Goal: Contribute content

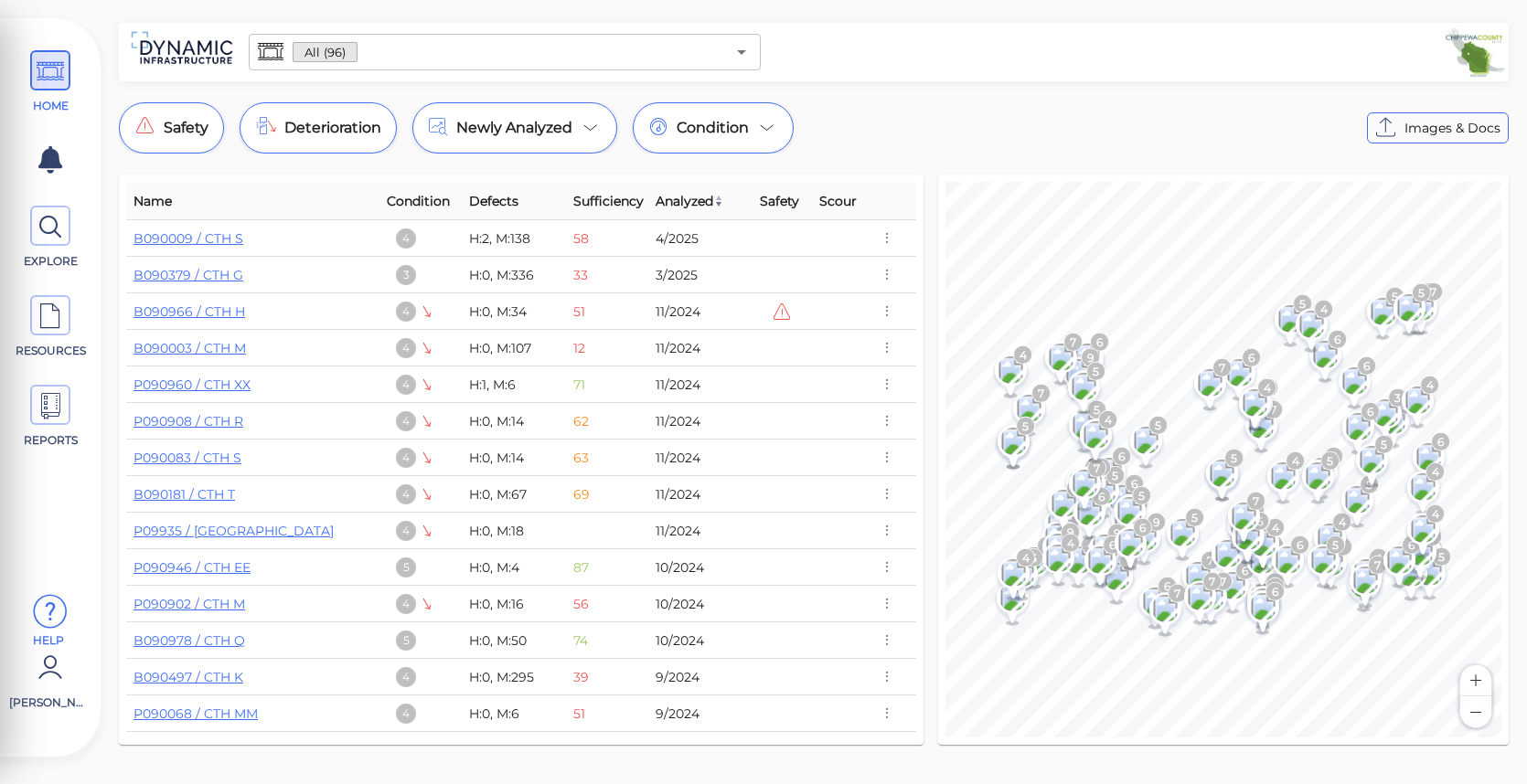
click at [58, 619] on icon at bounding box center [49, 612] width 36 height 55
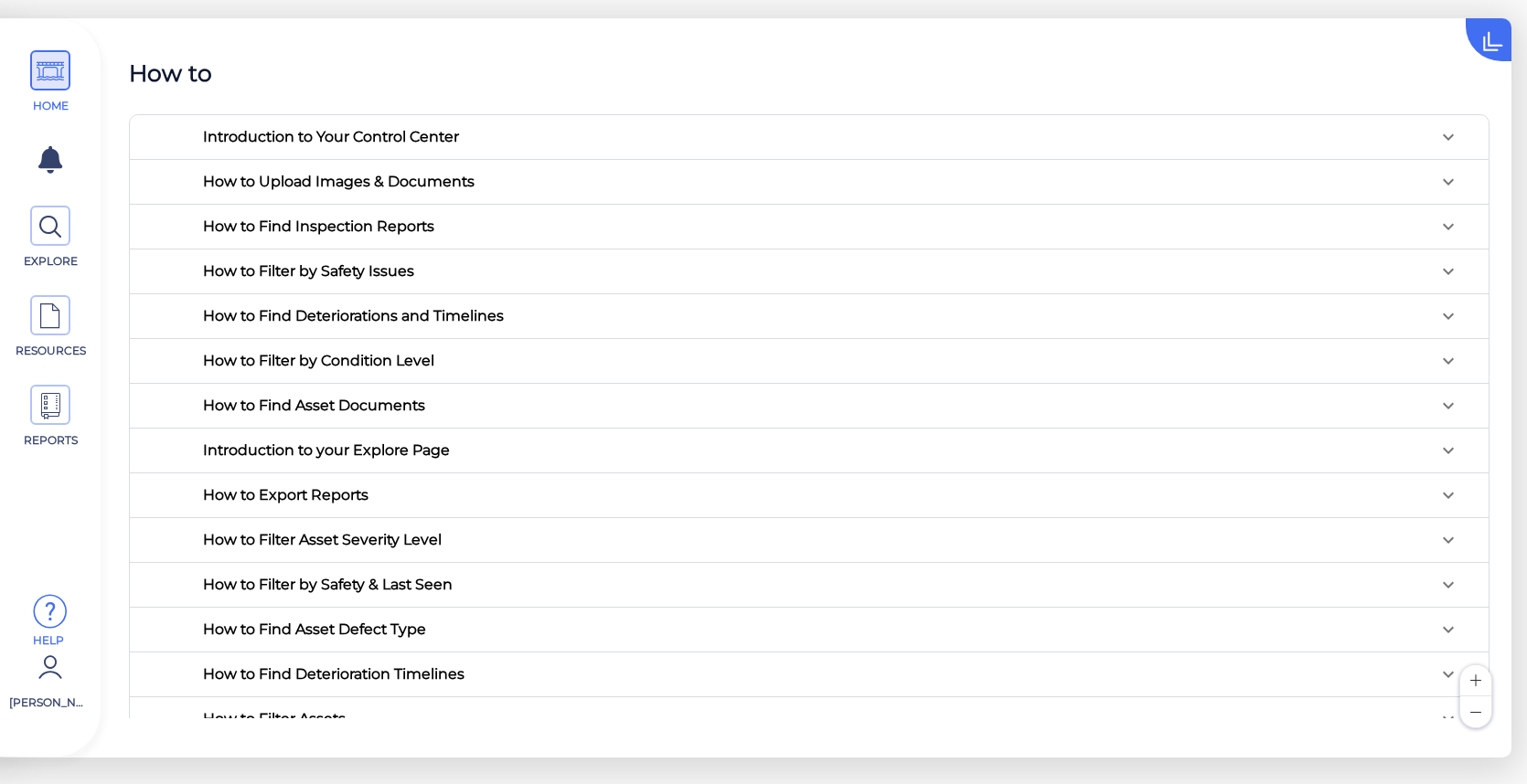
click at [1440, 179] on icon at bounding box center [1449, 182] width 22 height 22
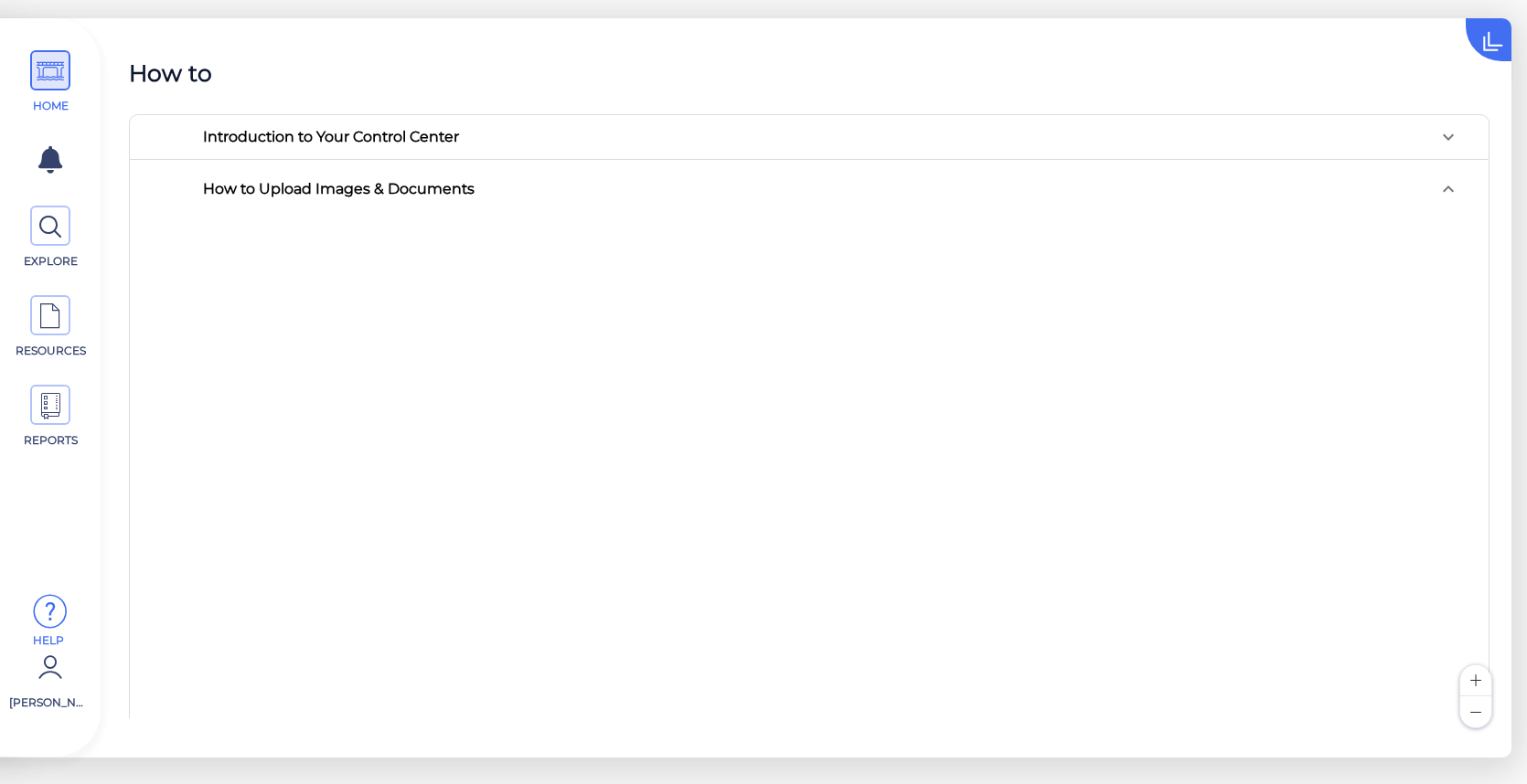
click at [607, 151] on div "Introduction to Your Control Center" at bounding box center [831, 136] width 1285 height 44
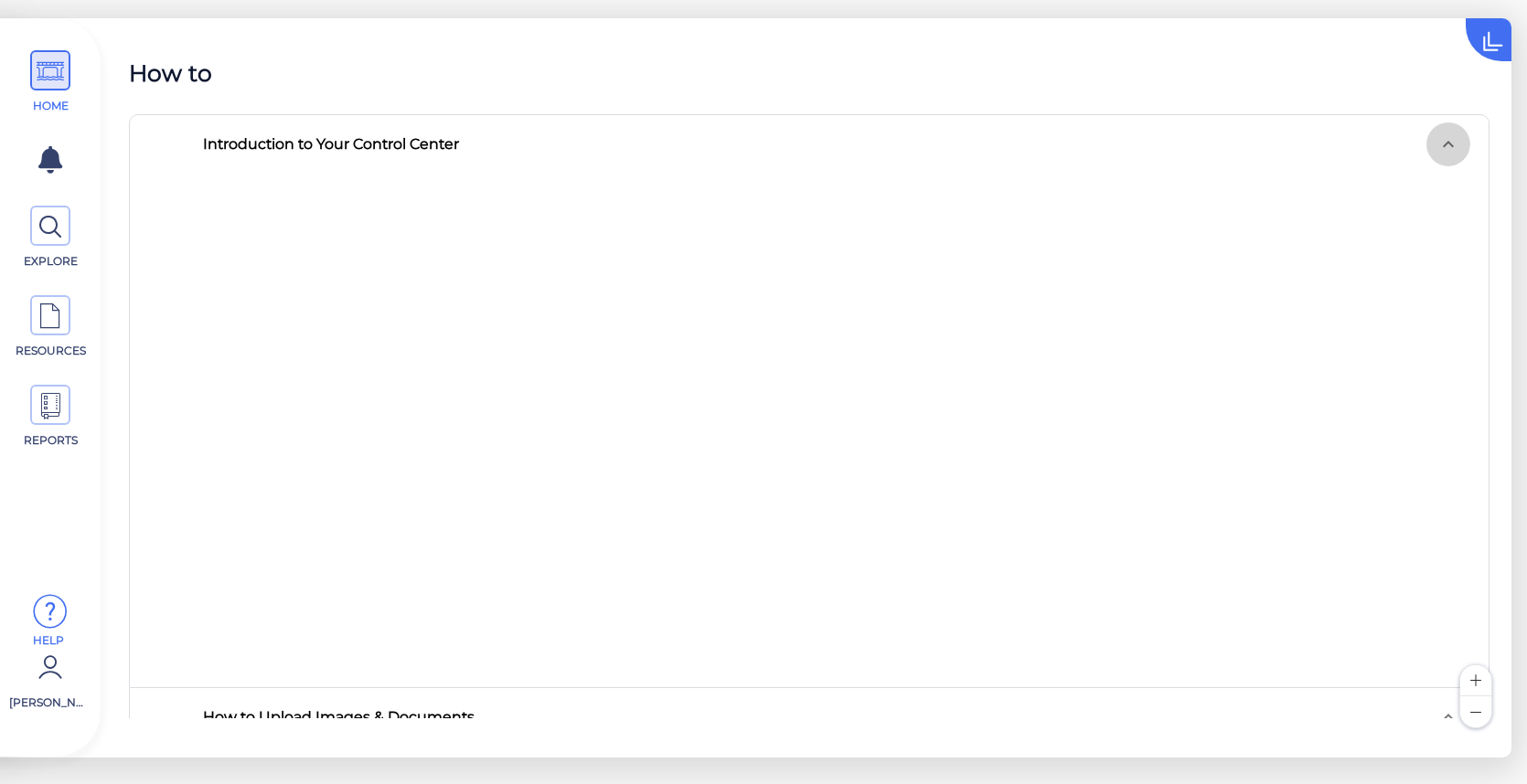
click at [1442, 144] on icon at bounding box center [1449, 144] width 22 height 22
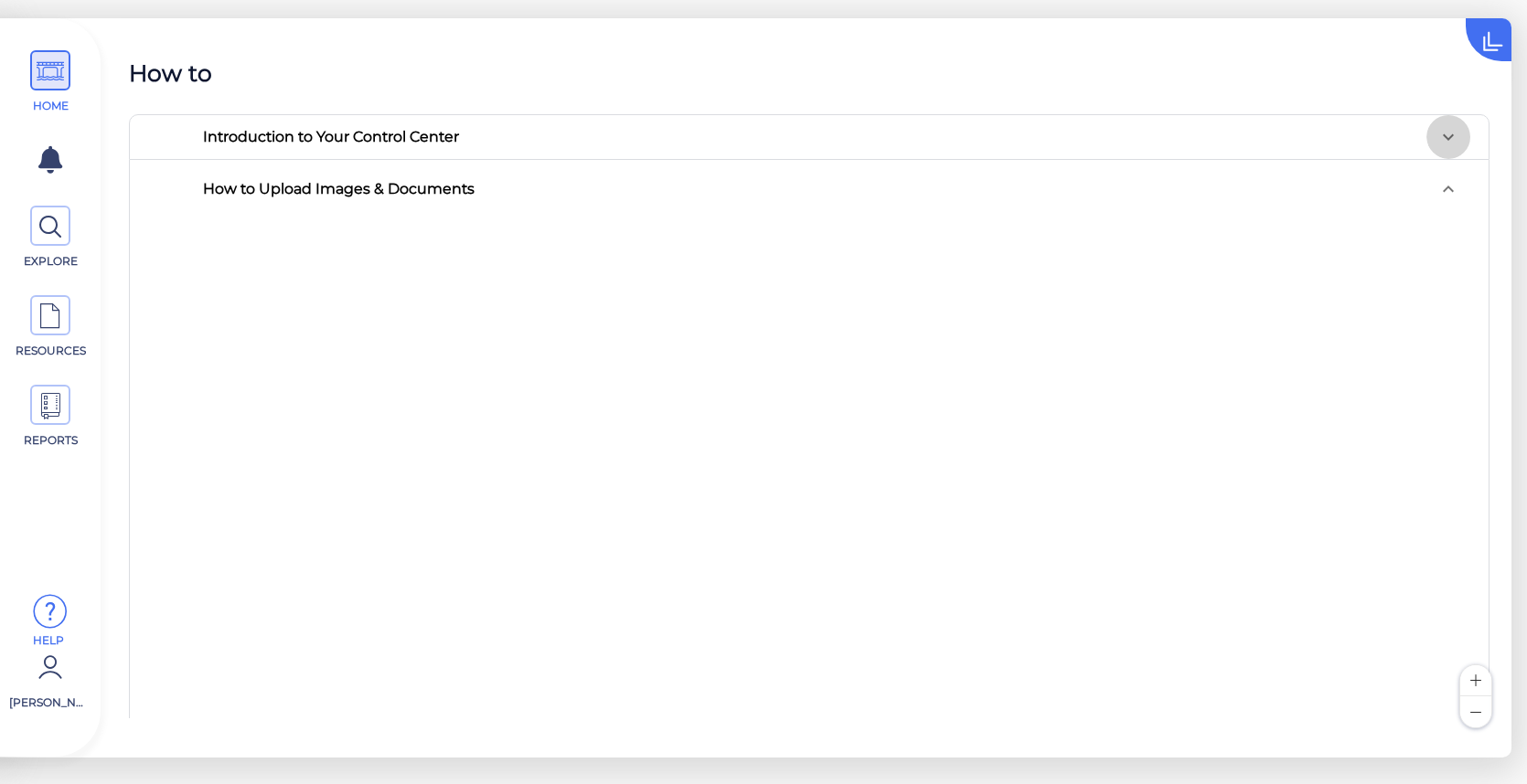
click at [1440, 144] on icon at bounding box center [1449, 137] width 22 height 22
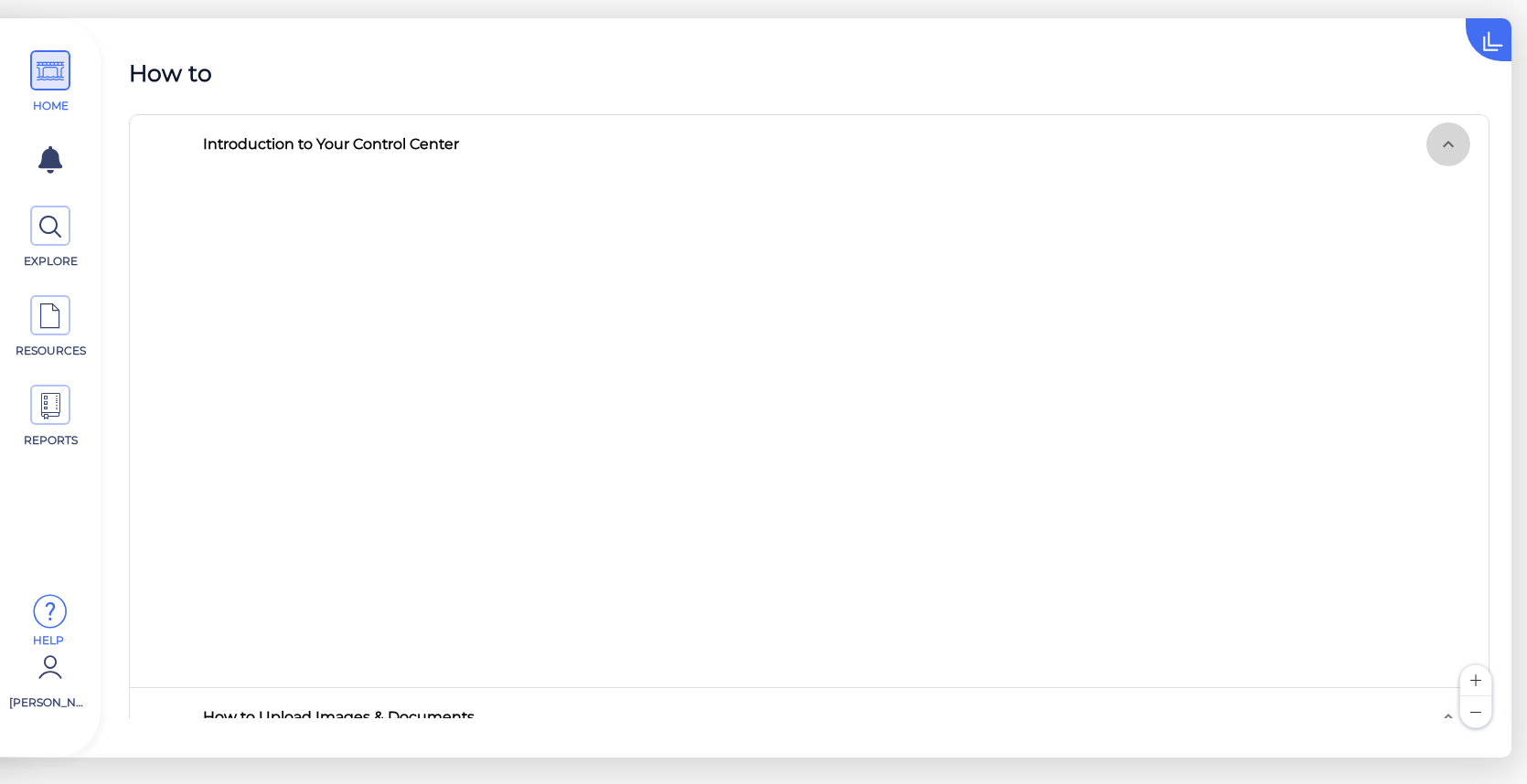
click at [1440, 144] on icon at bounding box center [1449, 144] width 22 height 22
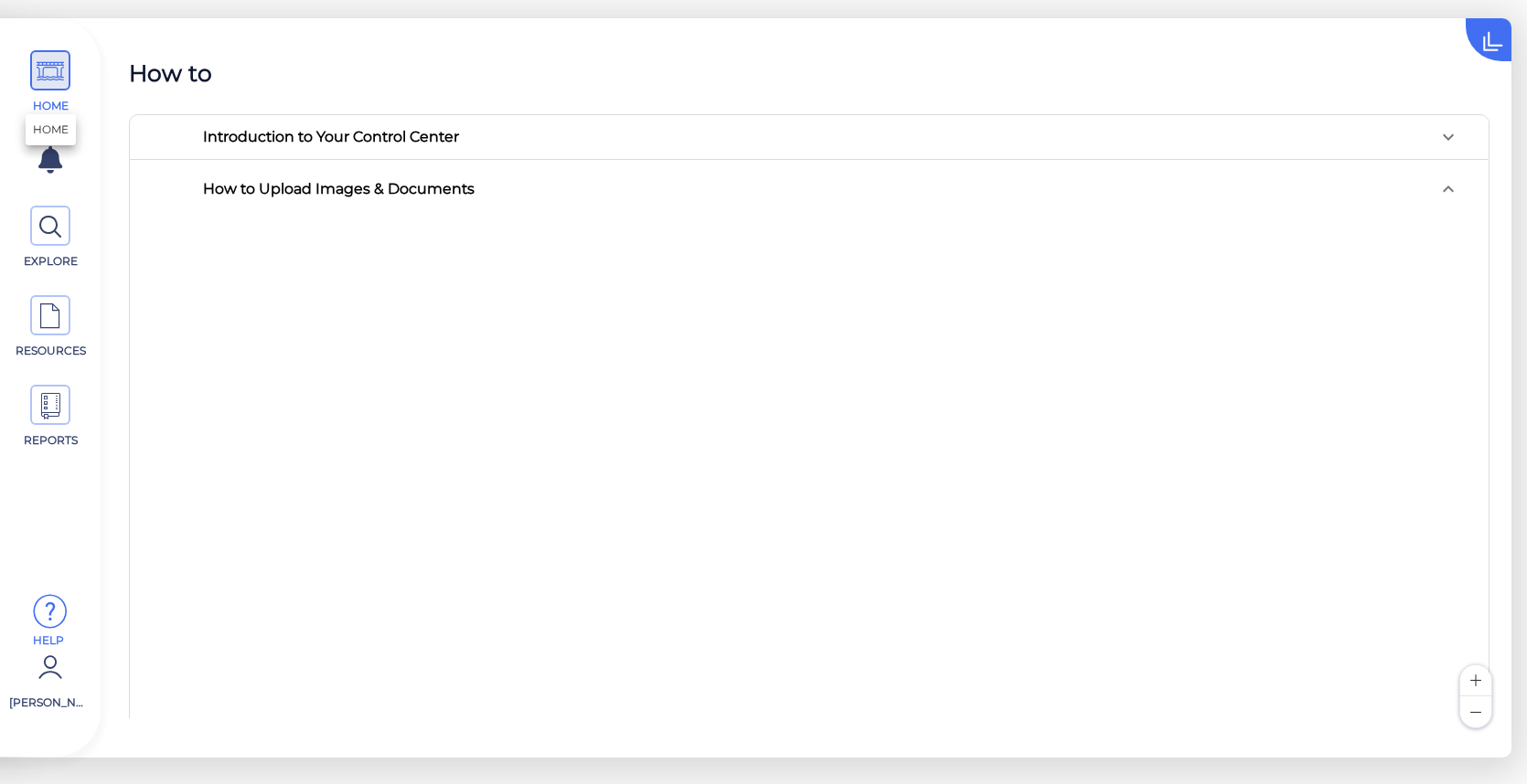
click at [59, 74] on icon at bounding box center [49, 72] width 27 height 41
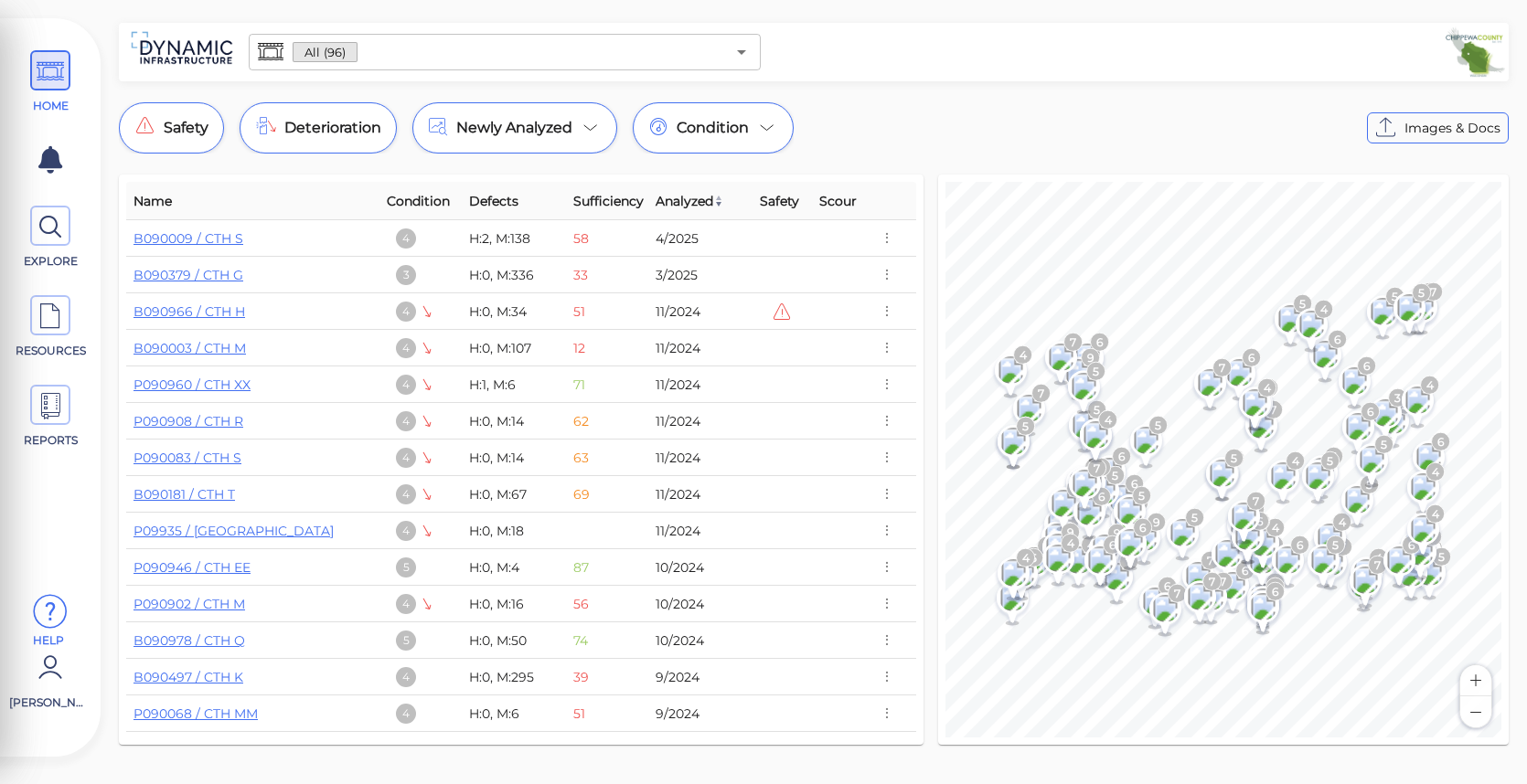
click at [61, 612] on icon at bounding box center [49, 612] width 36 height 55
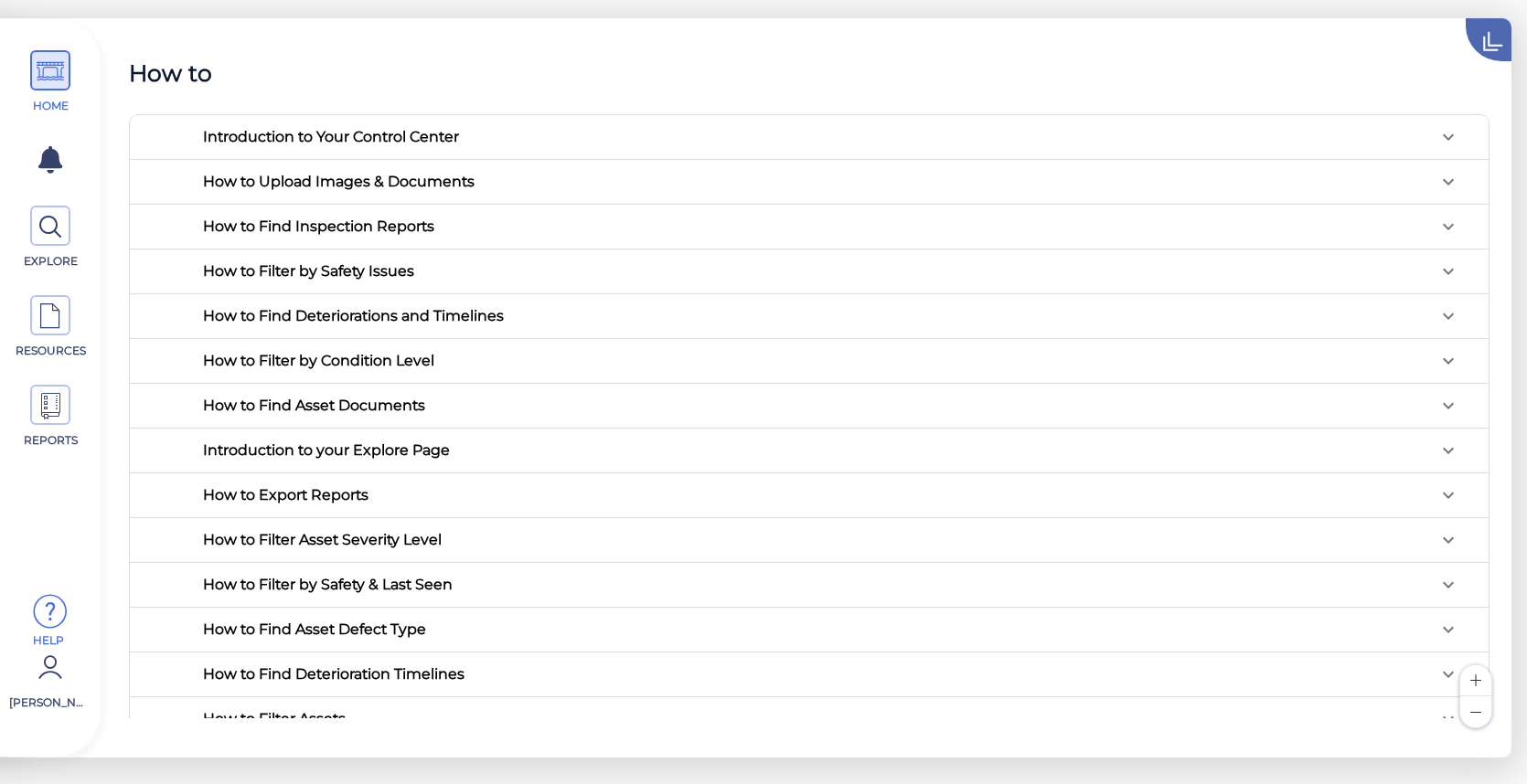
click at [1492, 34] on icon at bounding box center [1512, 22] width 92 height 92
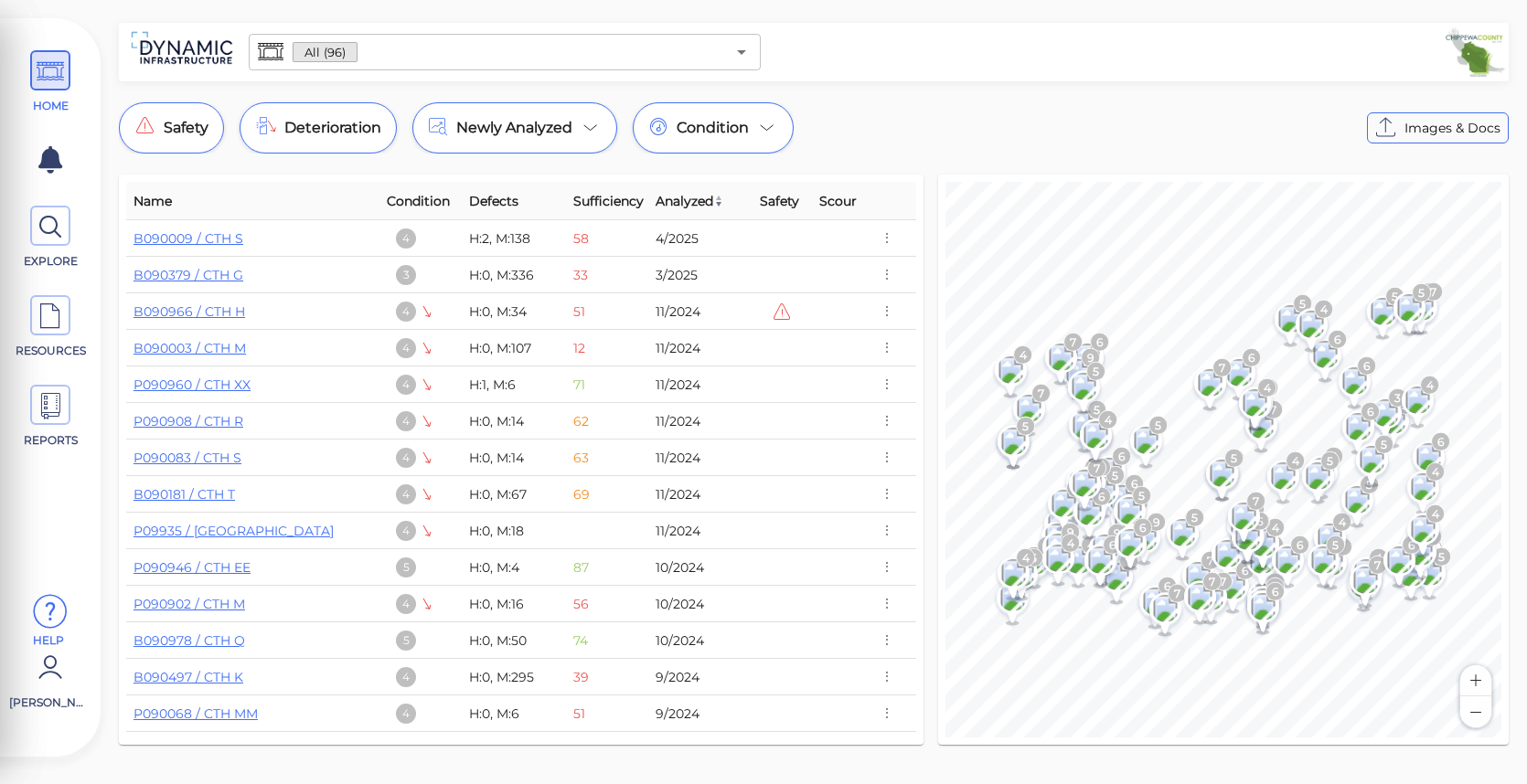
click at [52, 614] on icon at bounding box center [49, 612] width 36 height 55
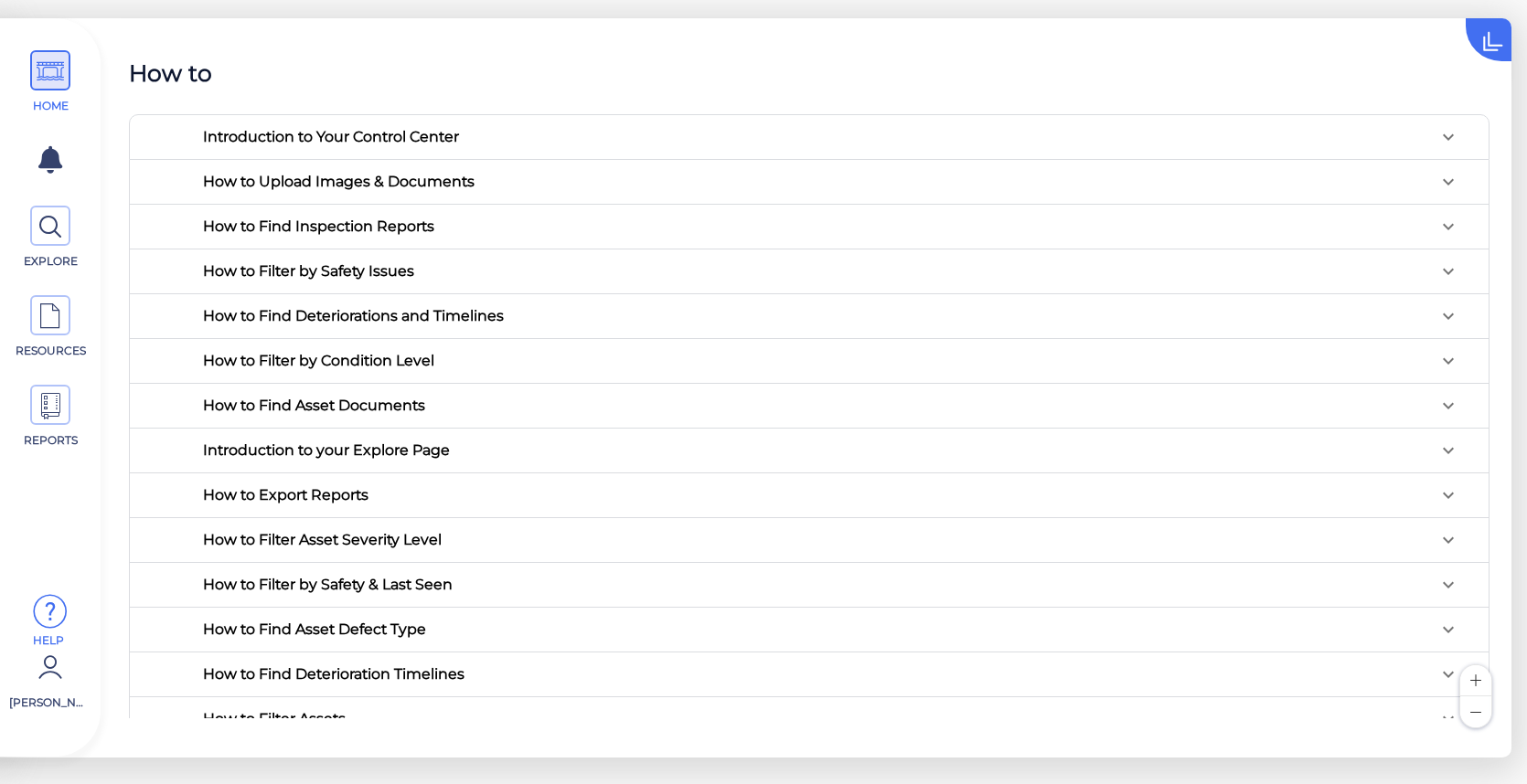
click at [352, 74] on div "How to" at bounding box center [809, 74] width 1360 height 34
click at [1437, 178] on icon at bounding box center [1449, 182] width 22 height 22
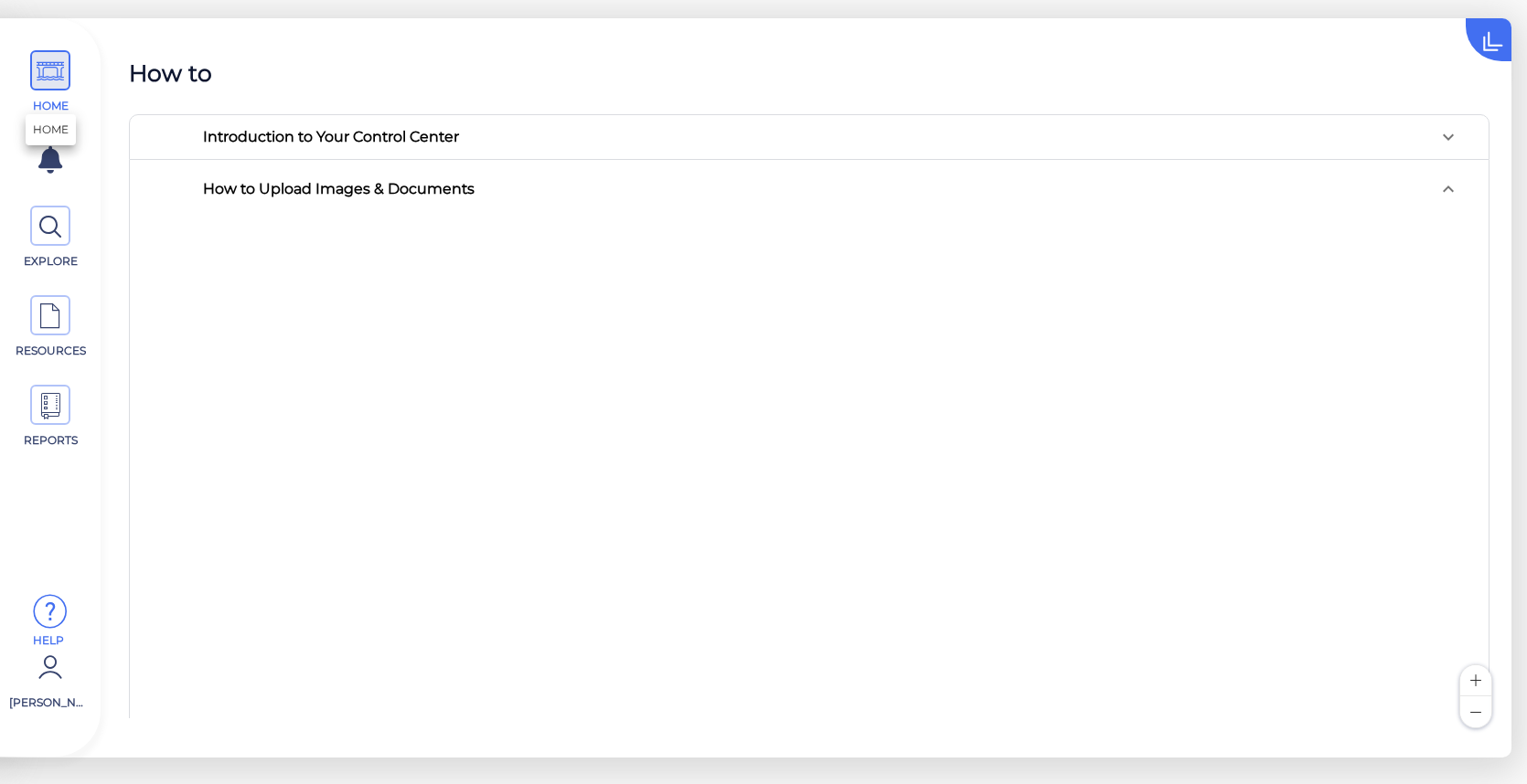
click at [66, 85] on span at bounding box center [49, 70] width 40 height 40
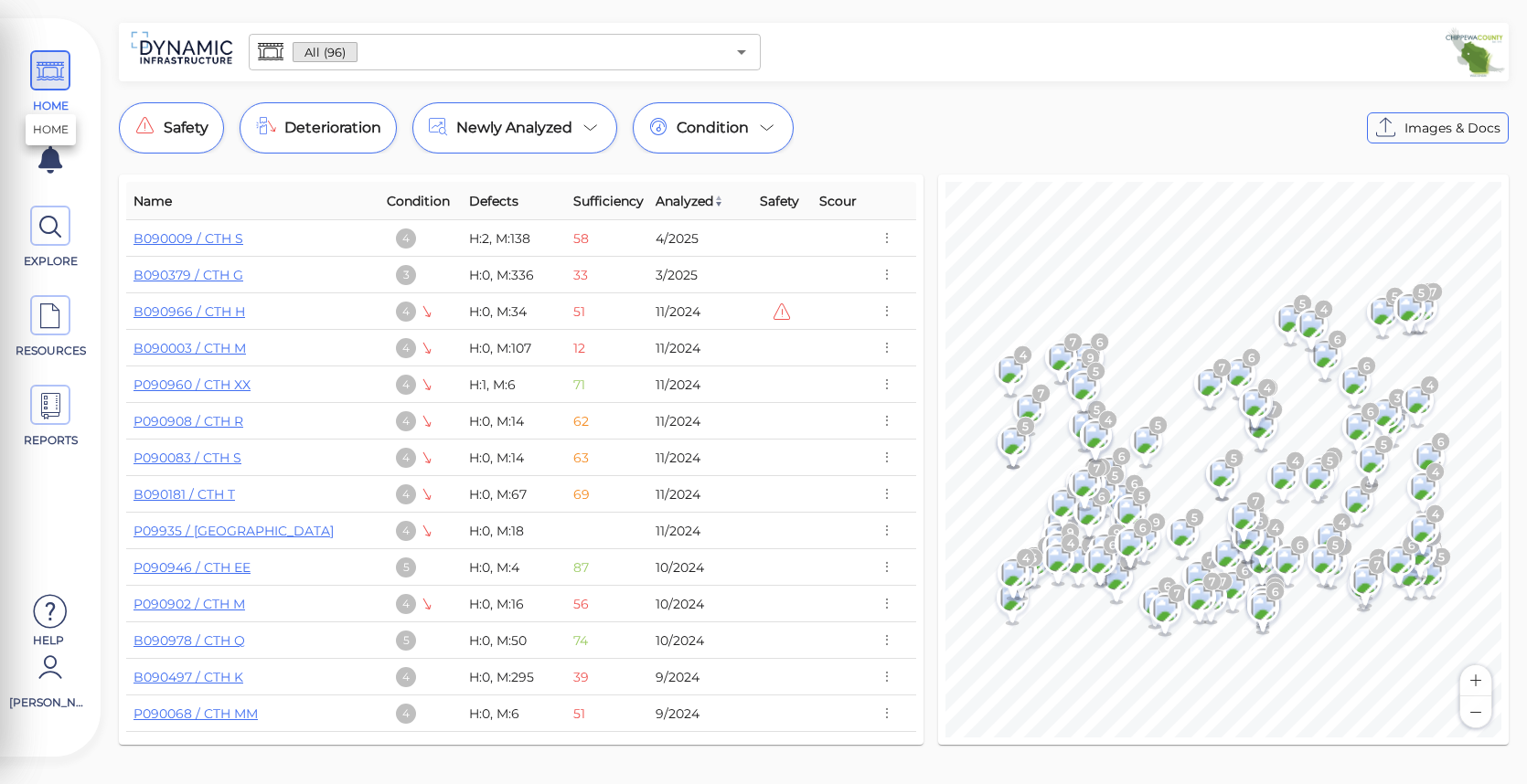
click at [62, 73] on icon at bounding box center [49, 72] width 27 height 41
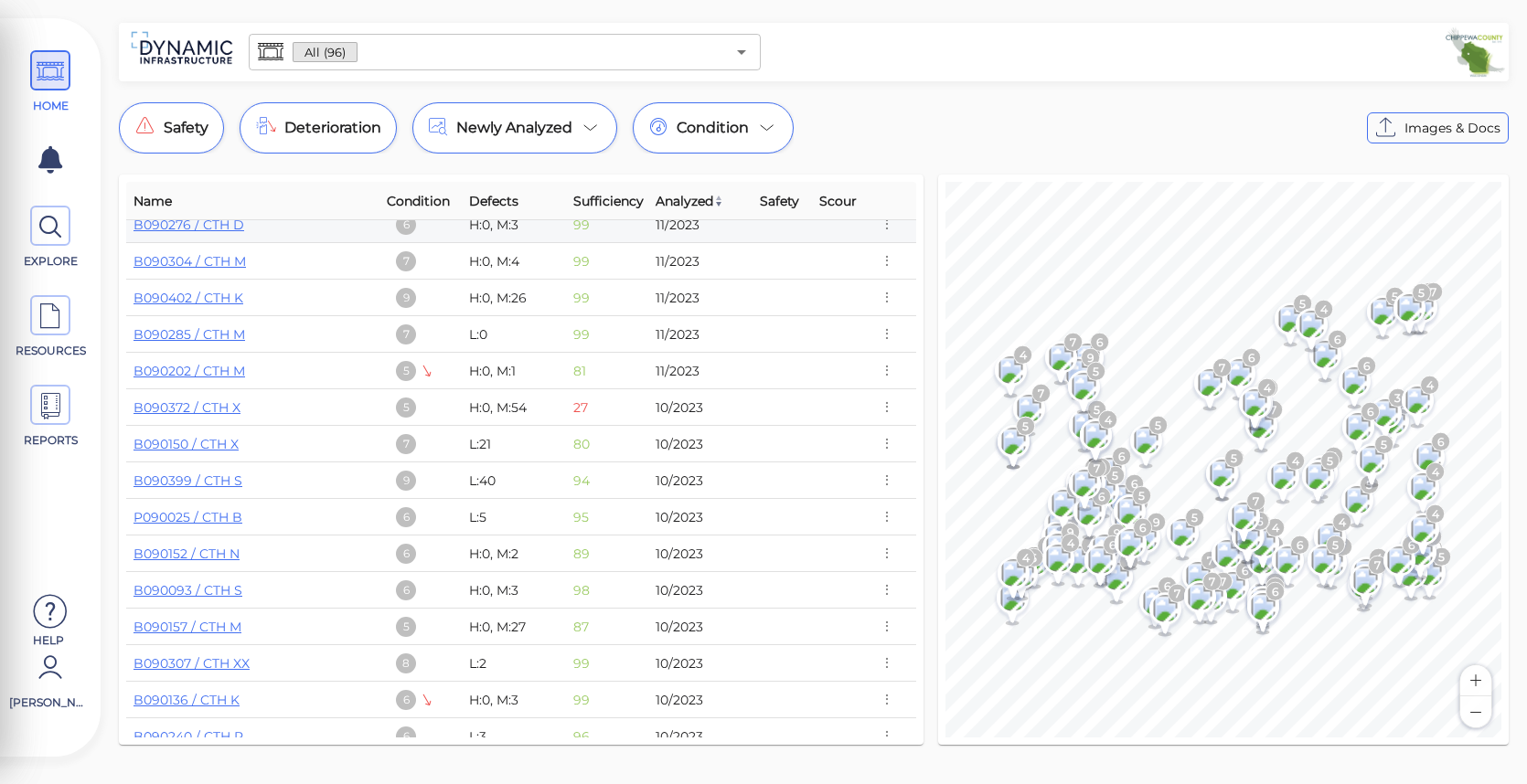
scroll to position [1803, 0]
click at [153, 200] on span "Name" at bounding box center [152, 201] width 38 height 22
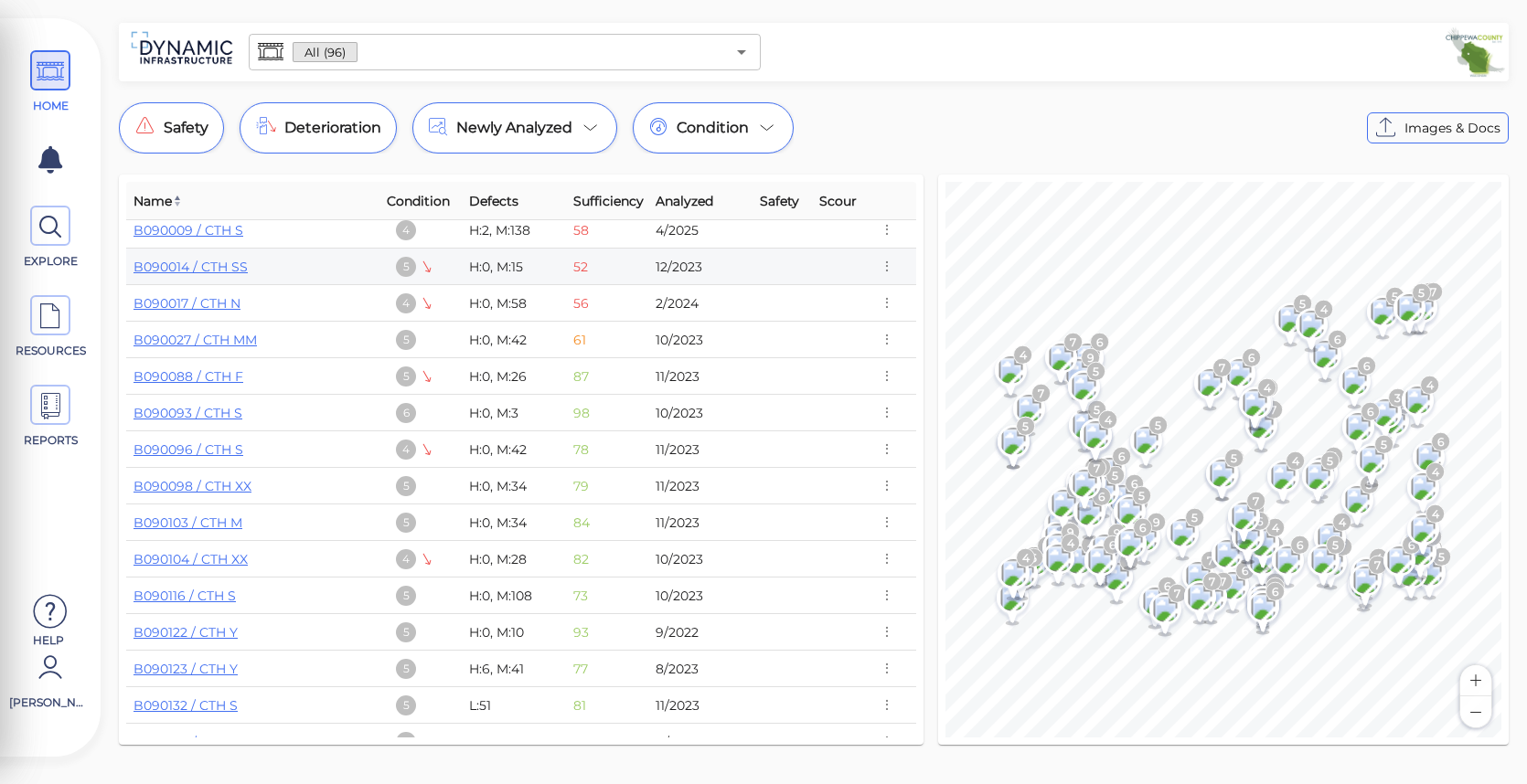
scroll to position [0, 0]
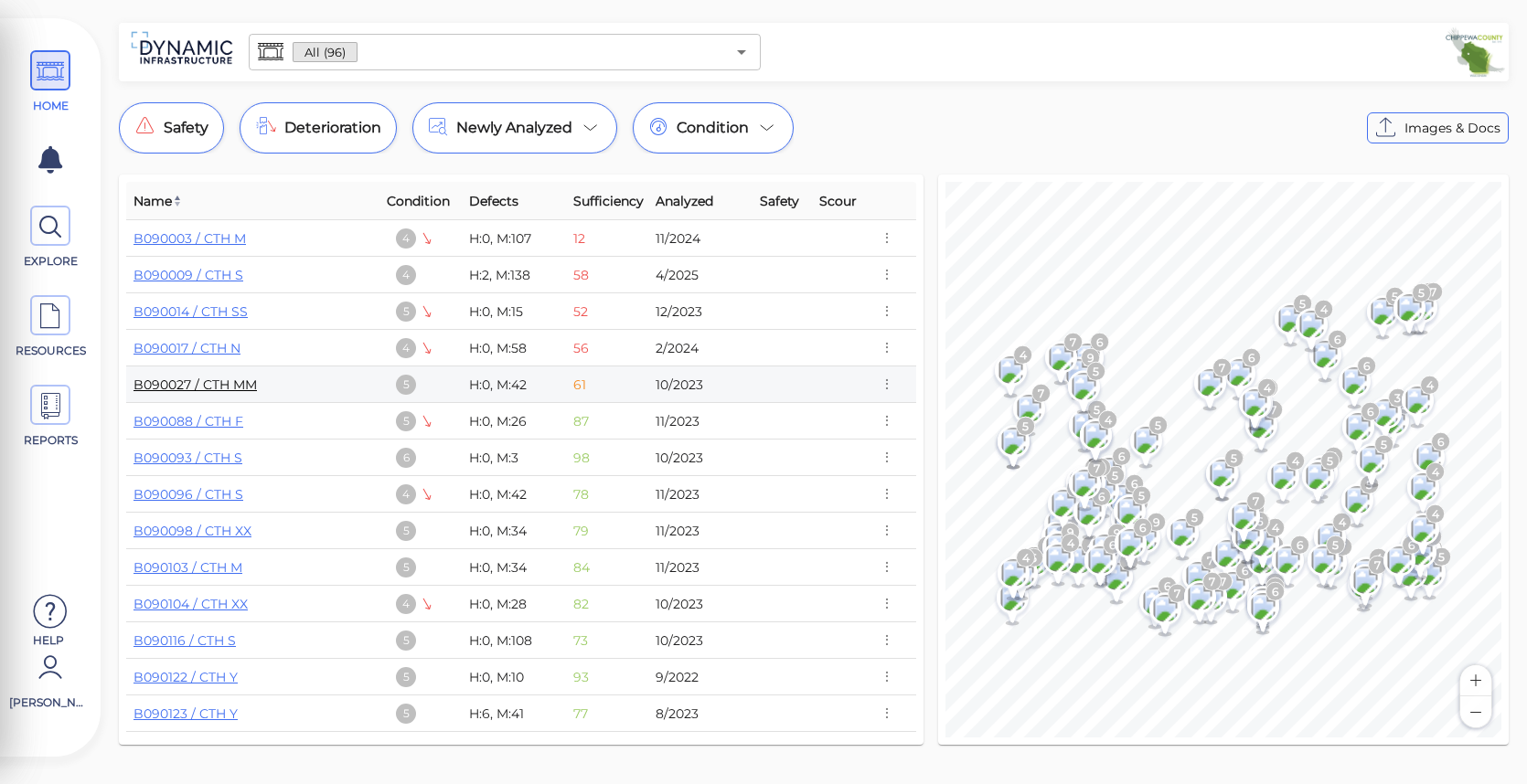
click at [187, 388] on link "B090027 / CTH MM" at bounding box center [195, 385] width 123 height 17
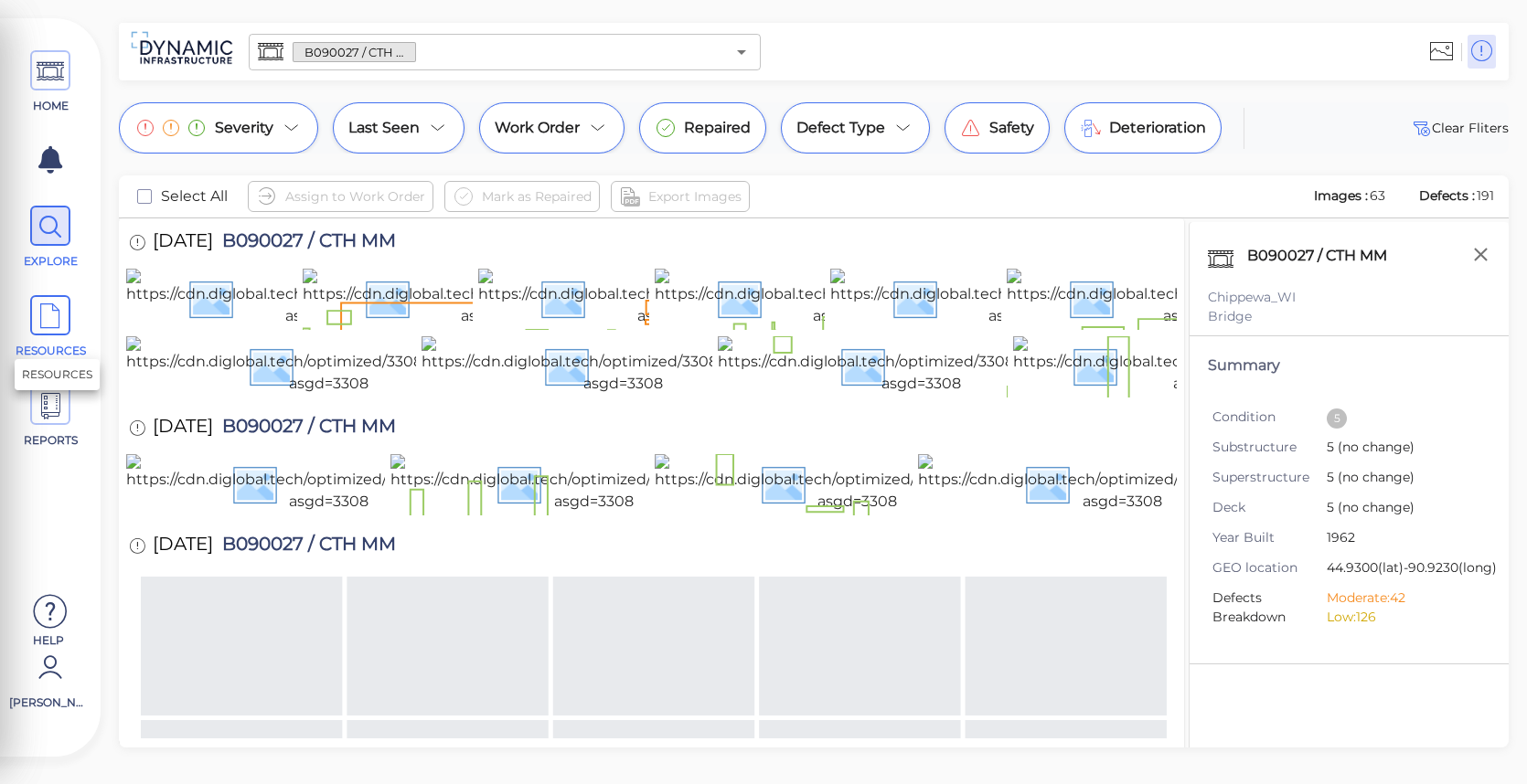
click at [50, 326] on icon at bounding box center [49, 317] width 27 height 41
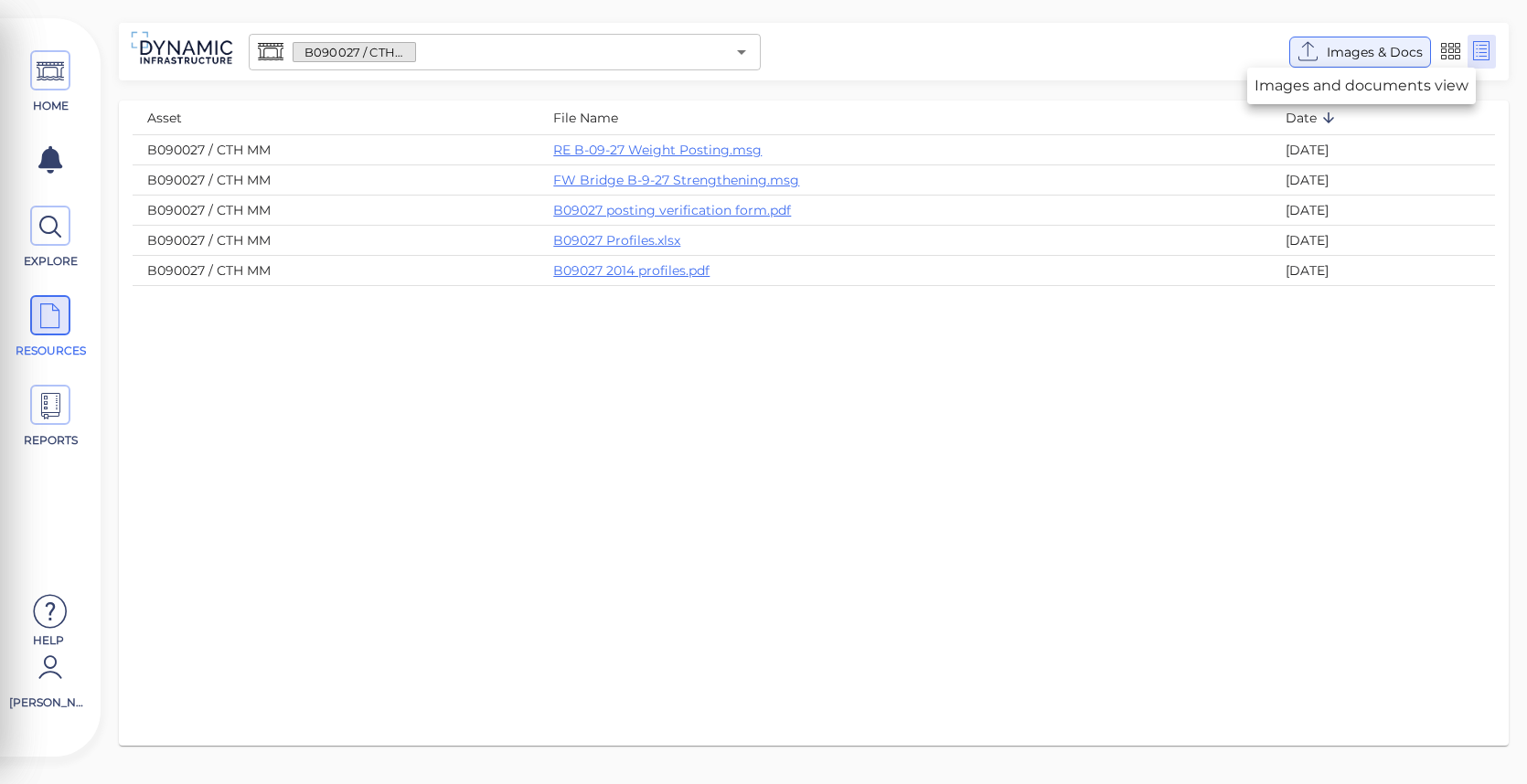
click at [1353, 54] on span "Images & Docs" at bounding box center [1374, 52] width 96 height 22
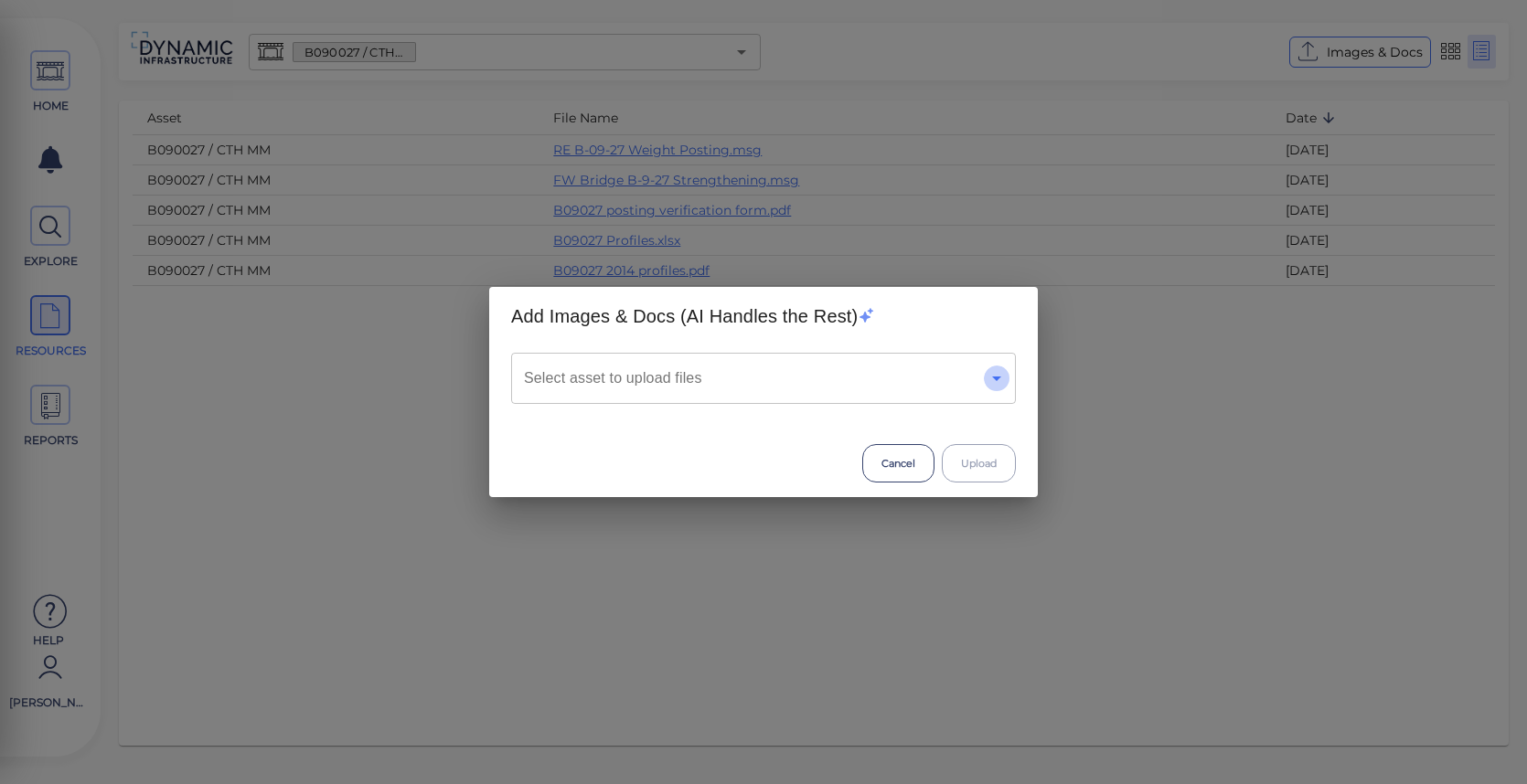
click at [996, 379] on icon "Open" at bounding box center [996, 378] width 9 height 5
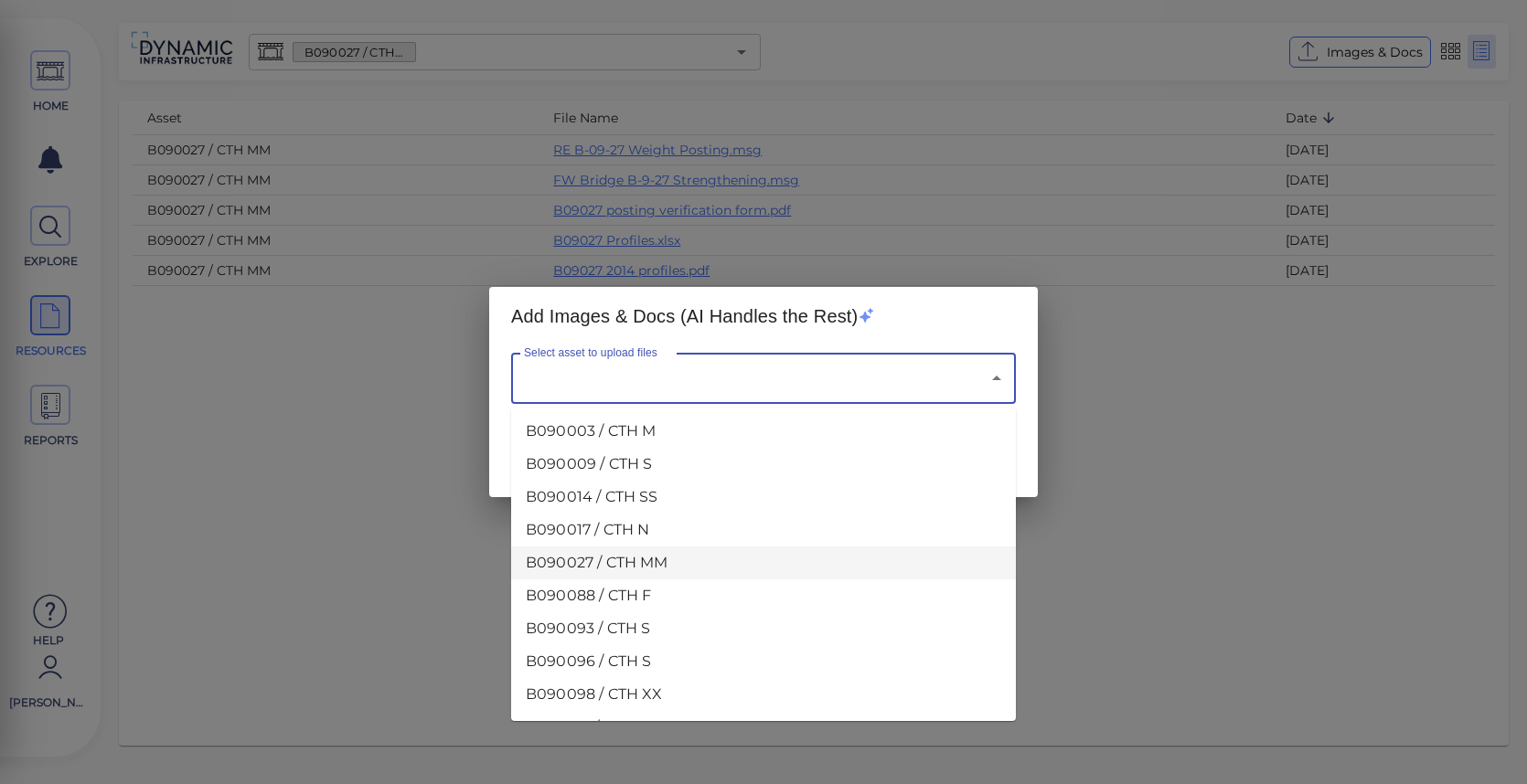
click at [614, 563] on li "B090027 / CTH MM" at bounding box center [763, 562] width 505 height 33
type input "B090027 / CTH MM"
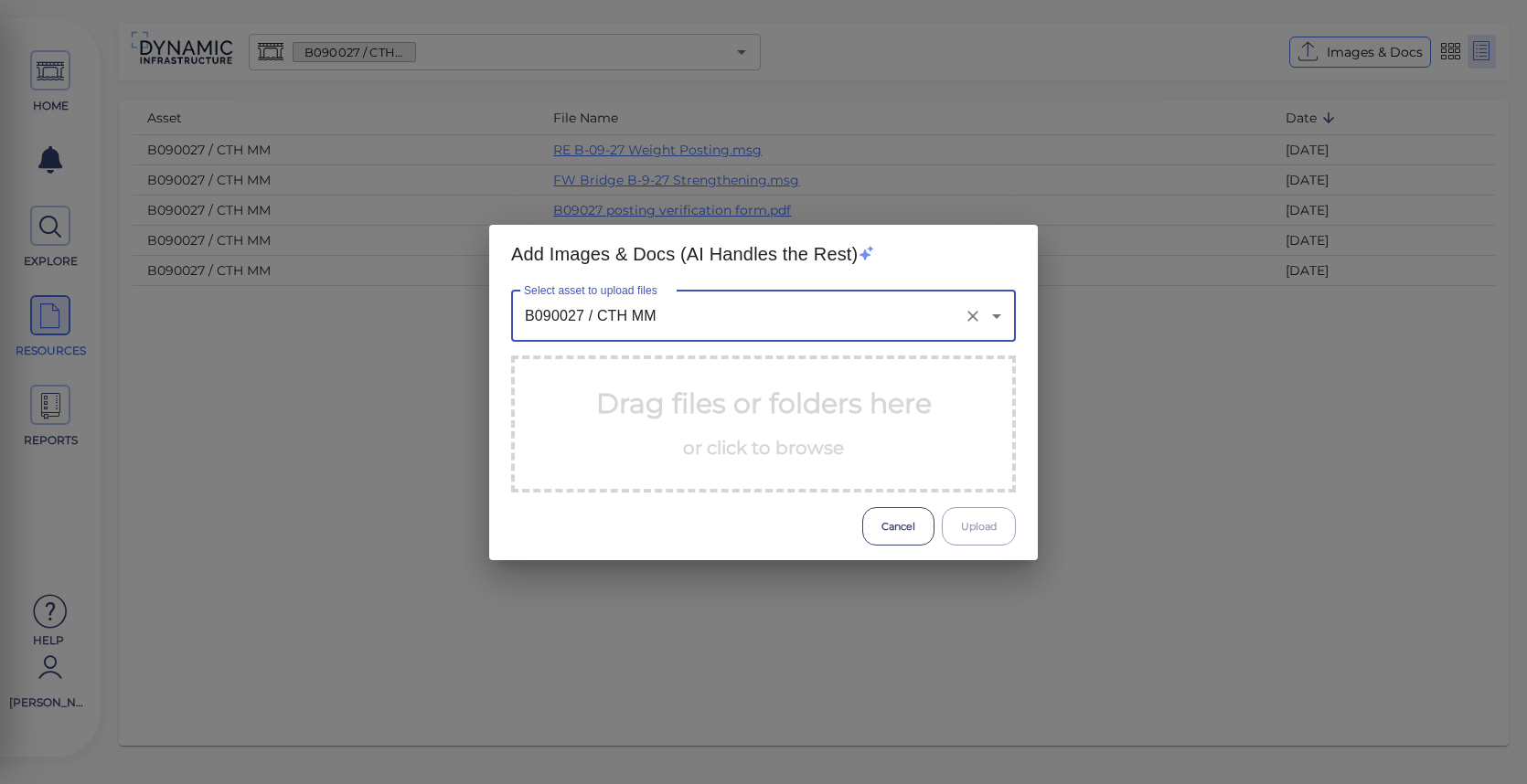
click at [752, 421] on p "Drag files or folders here or click to browse" at bounding box center [764, 424] width 336 height 82
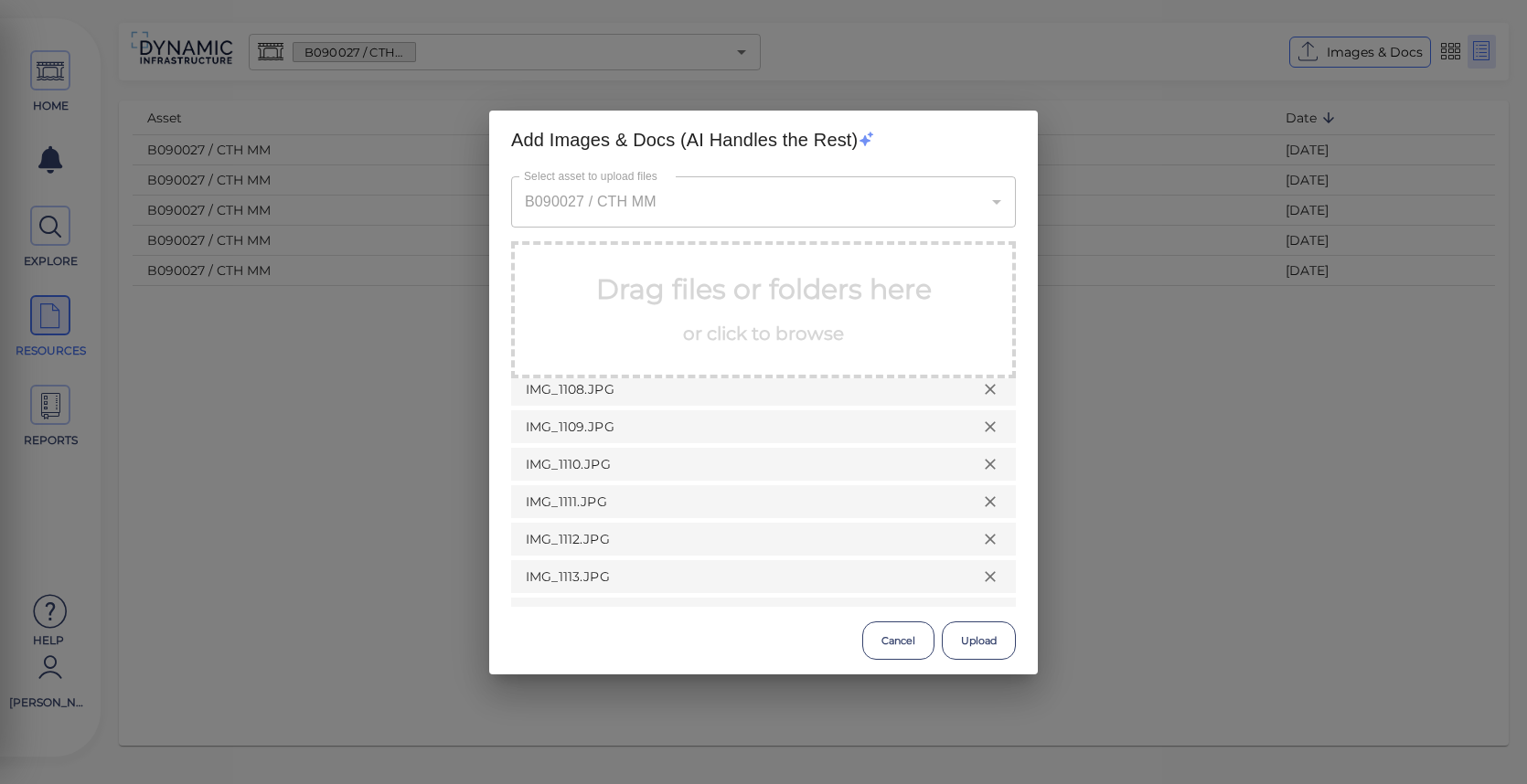
scroll to position [485, 0]
click at [893, 645] on button "Cancel" at bounding box center [897, 640] width 72 height 38
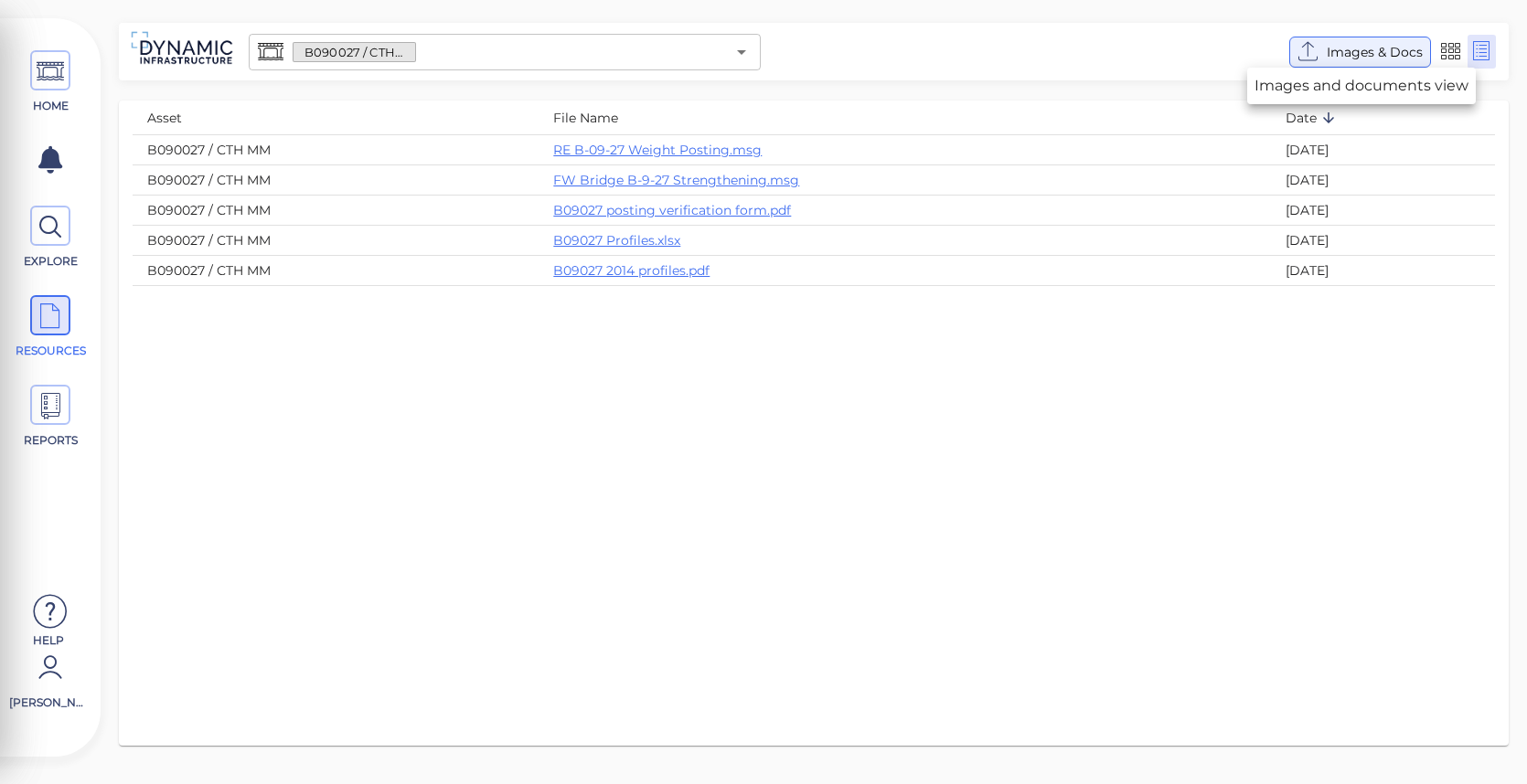
click at [1367, 44] on span "Images & Docs" at bounding box center [1374, 52] width 96 height 22
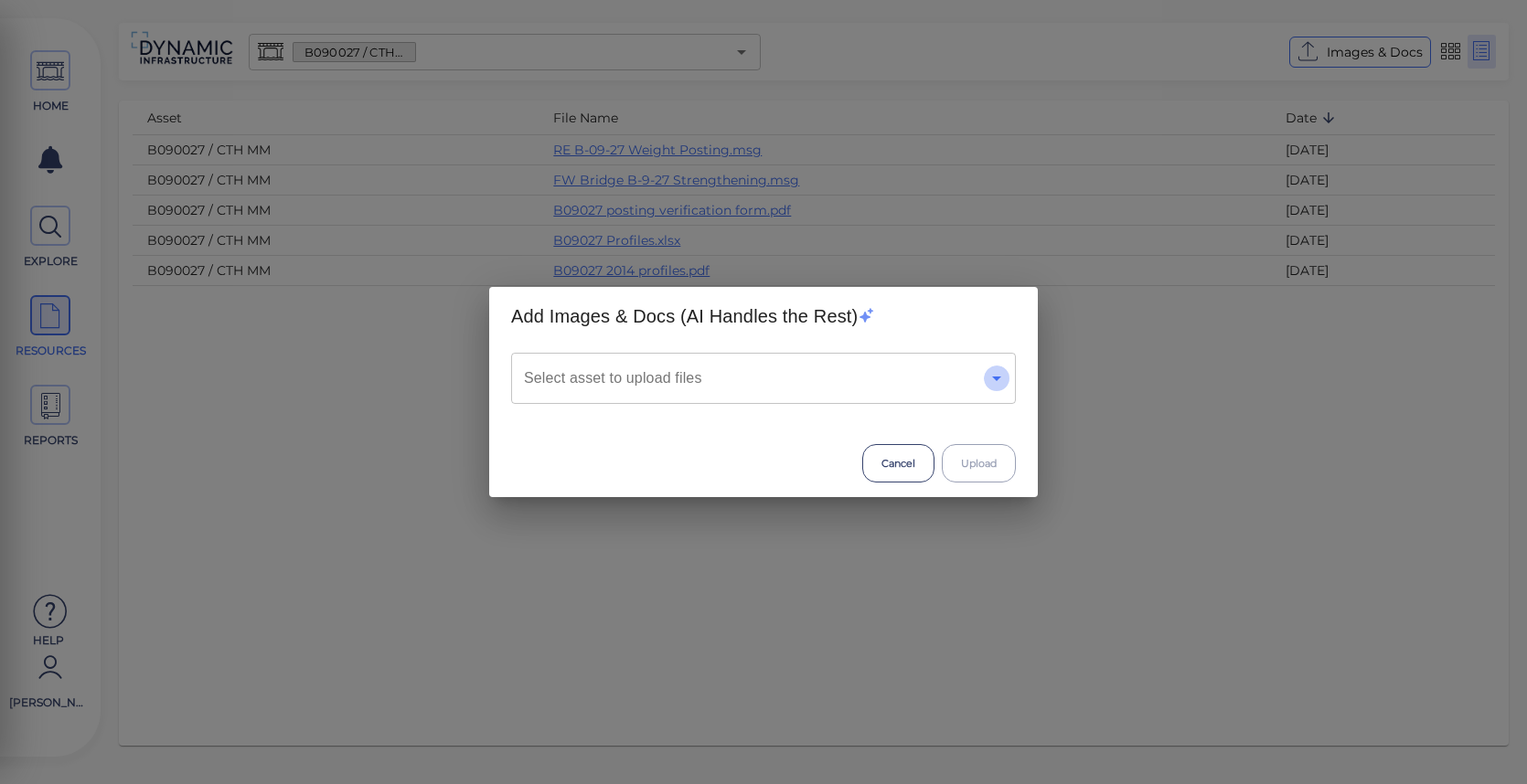
click at [999, 378] on icon "Open" at bounding box center [996, 378] width 9 height 5
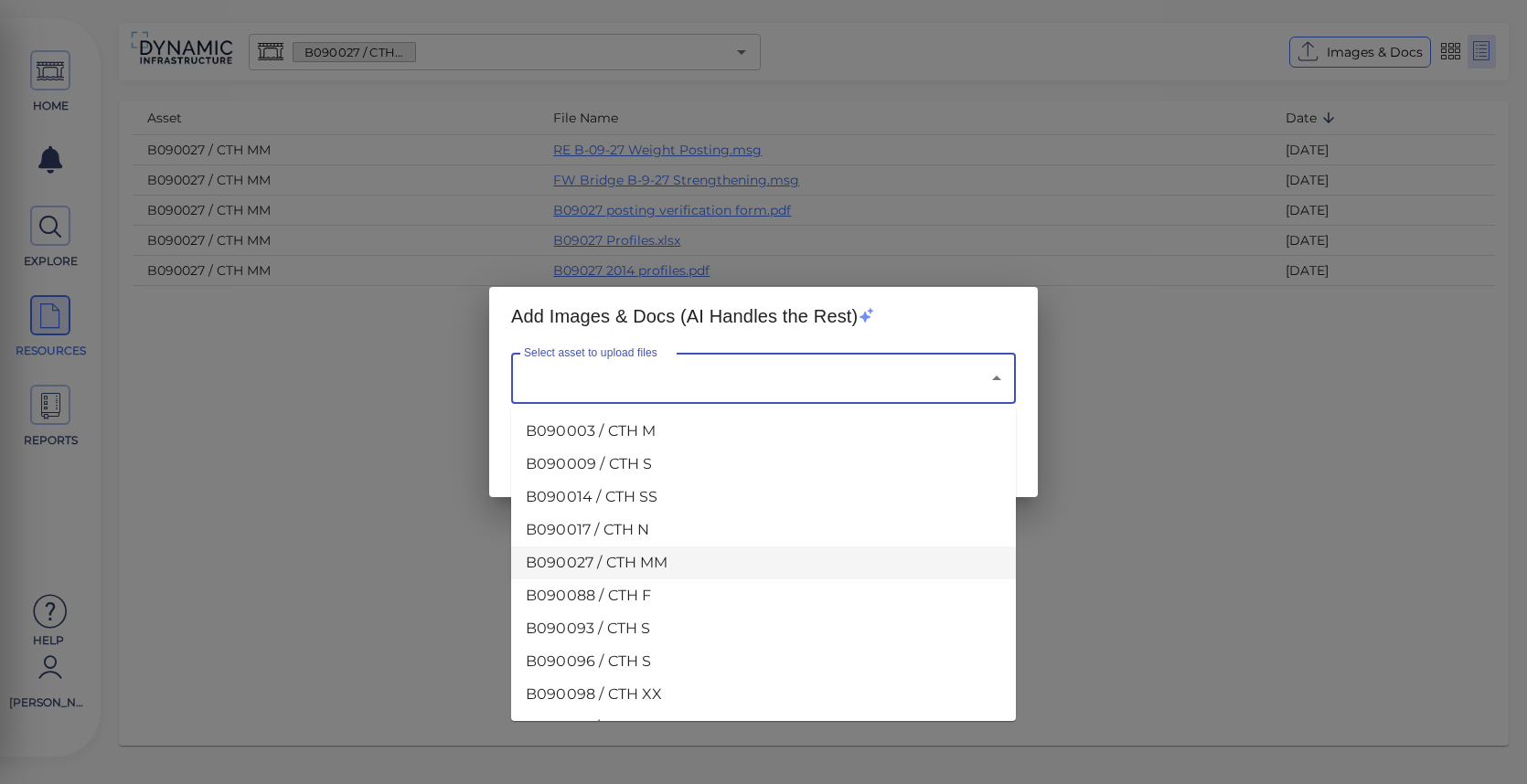
click at [585, 562] on li "B090027 / CTH MM" at bounding box center [763, 562] width 505 height 33
type input "B090027 / CTH MM"
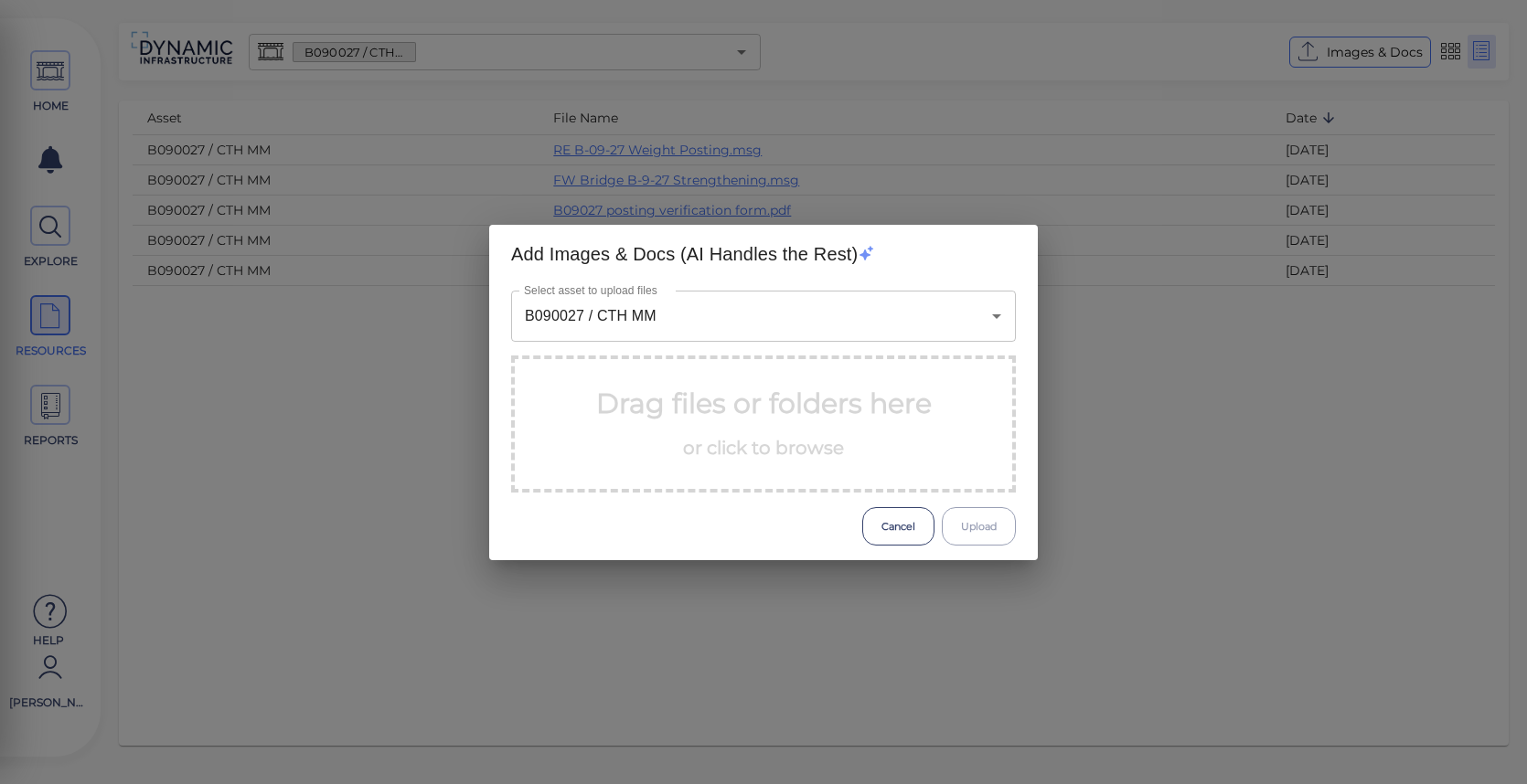
click at [775, 436] on span "or click to browse" at bounding box center [763, 447] width 160 height 22
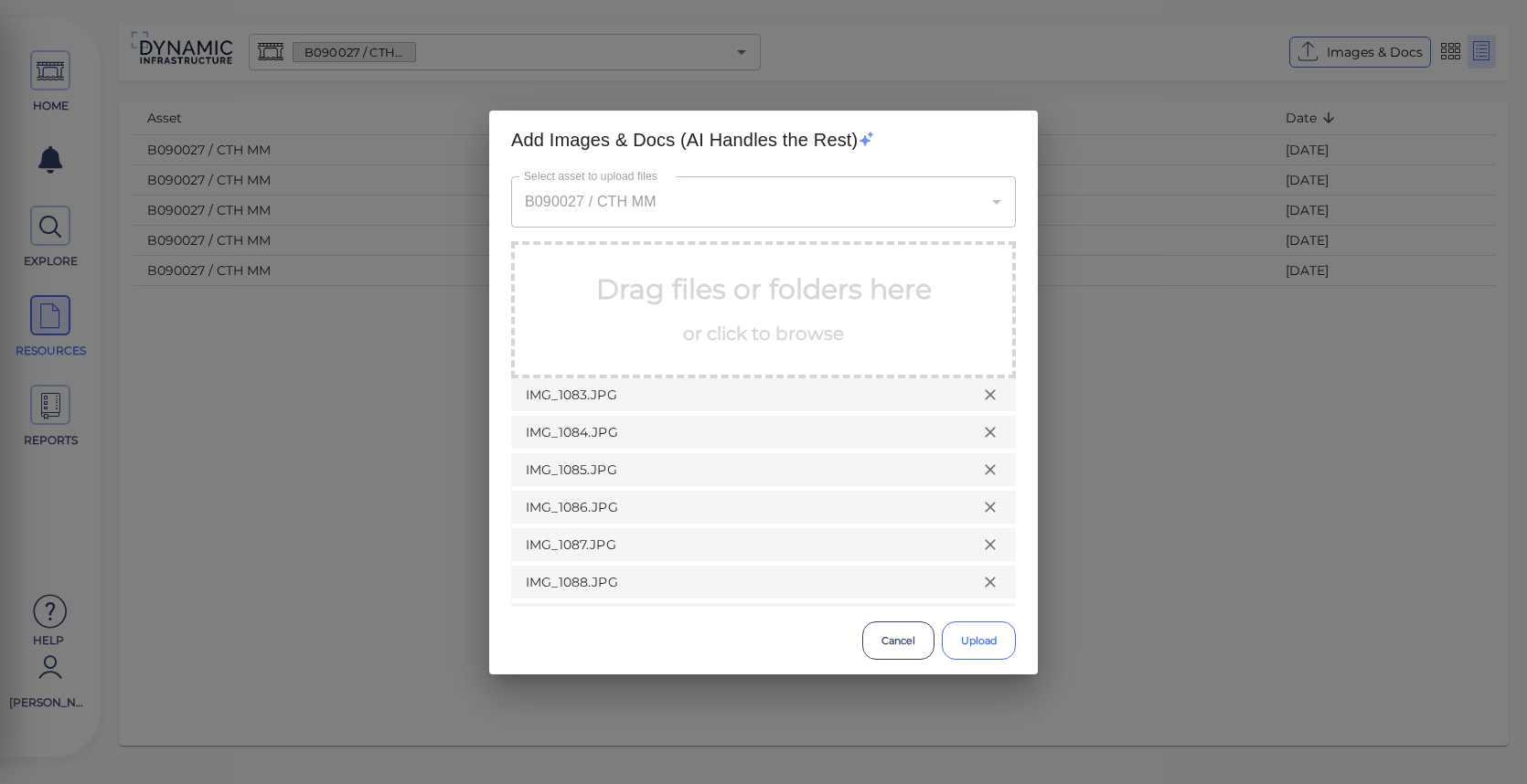
click at [985, 644] on button "Upload" at bounding box center [978, 640] width 74 height 38
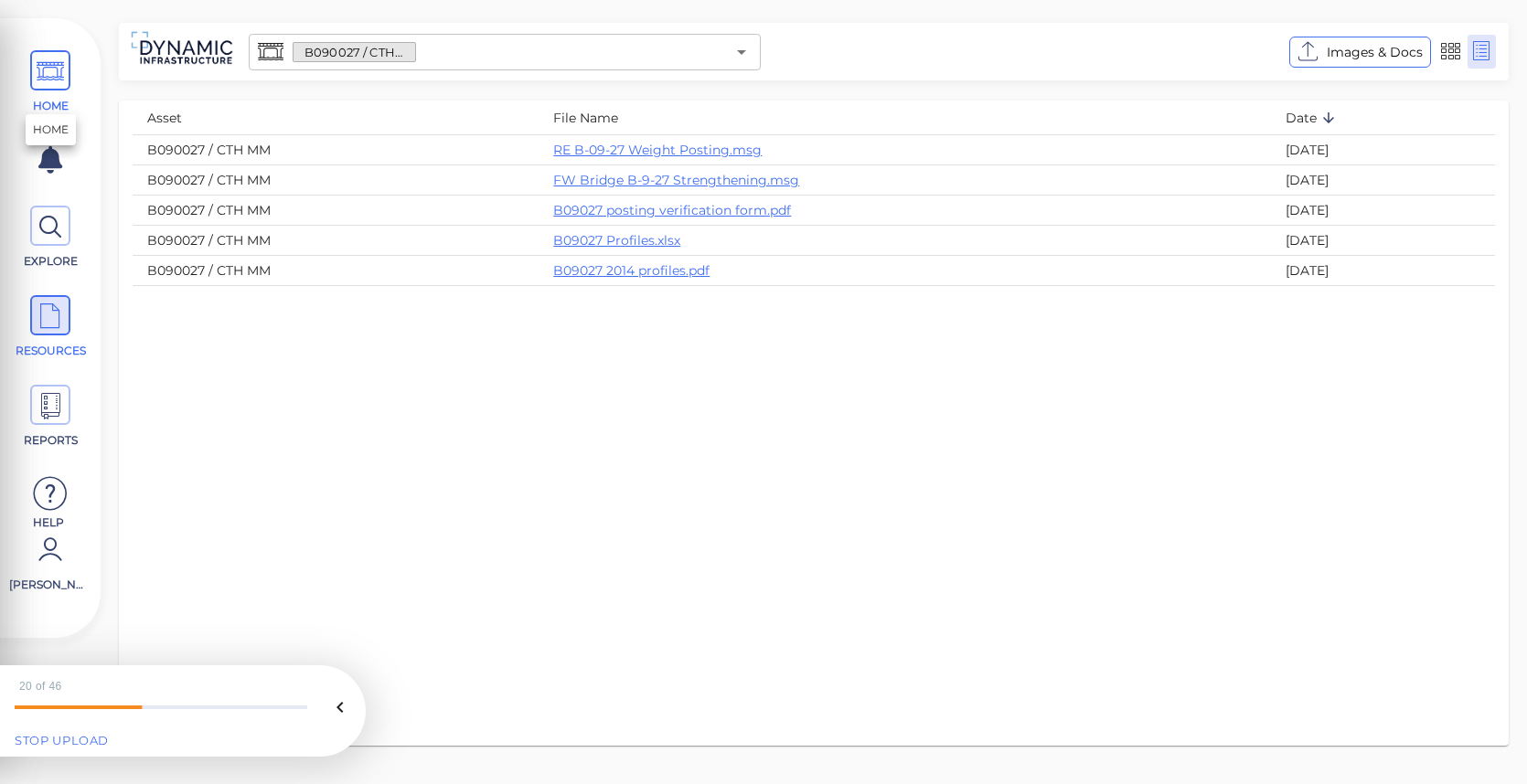
click at [44, 67] on icon at bounding box center [49, 72] width 27 height 41
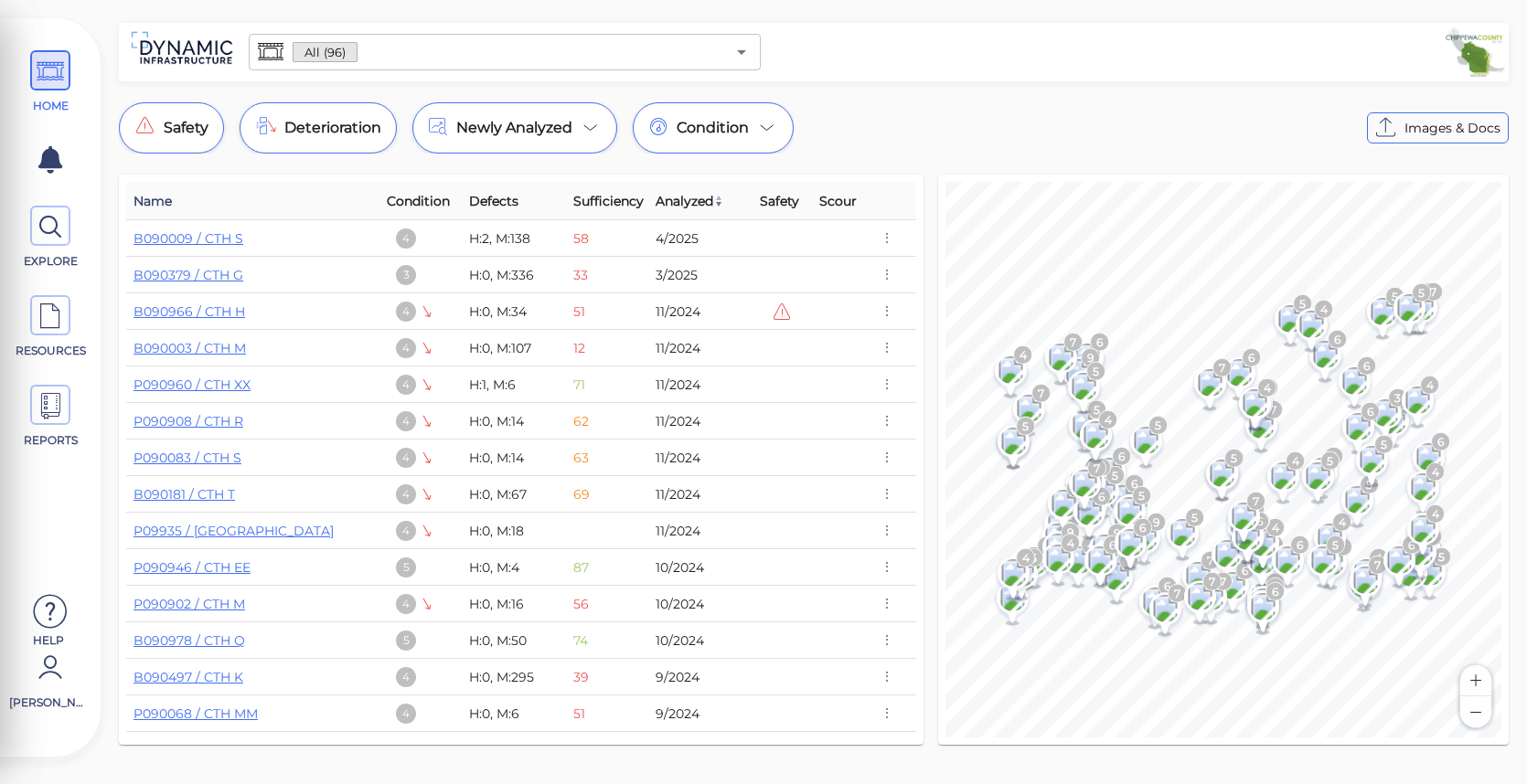
click at [161, 205] on span "Name" at bounding box center [152, 201] width 38 height 22
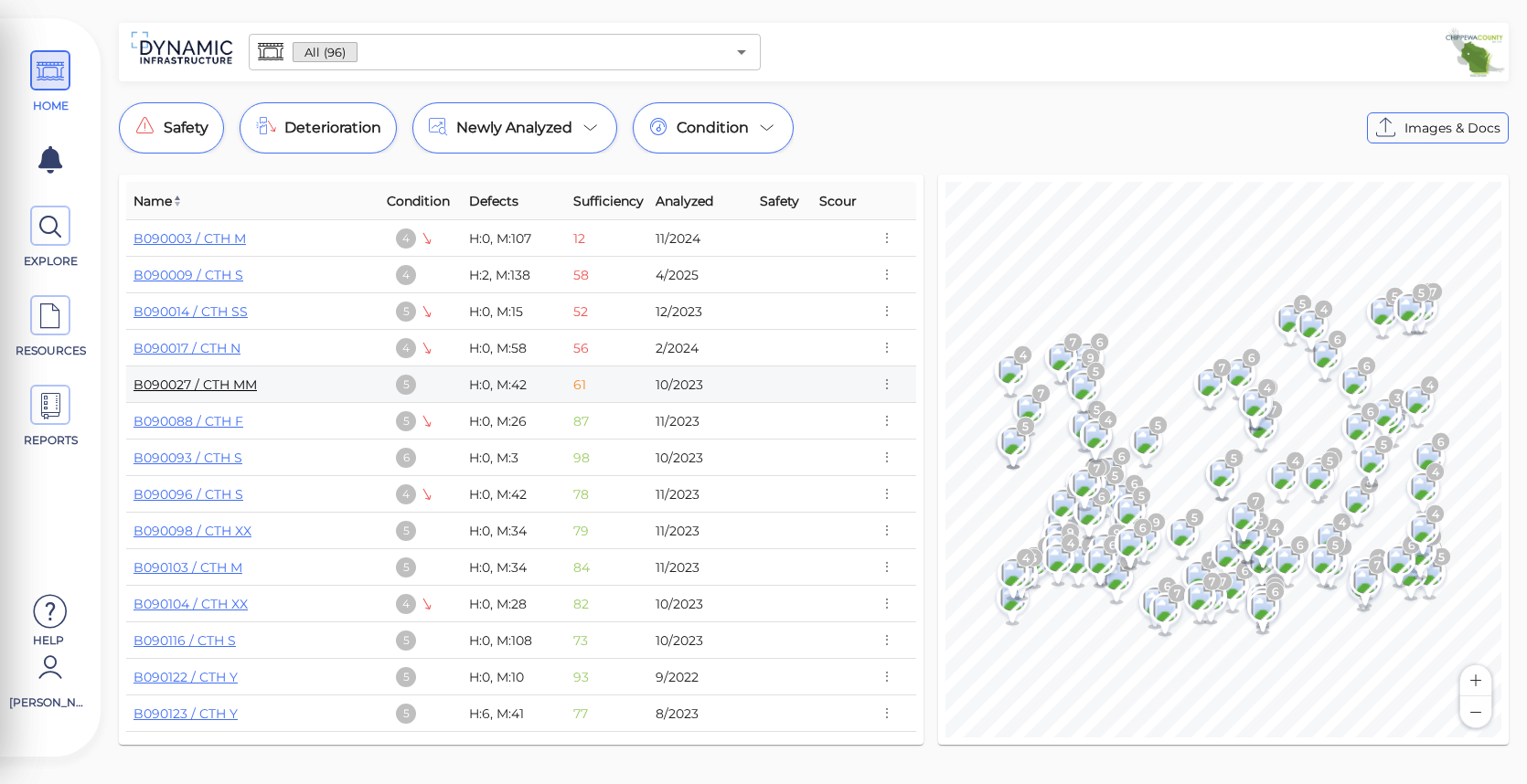
click at [162, 383] on link "B090027 / CTH MM" at bounding box center [195, 385] width 123 height 17
